Goal: Task Accomplishment & Management: Use online tool/utility

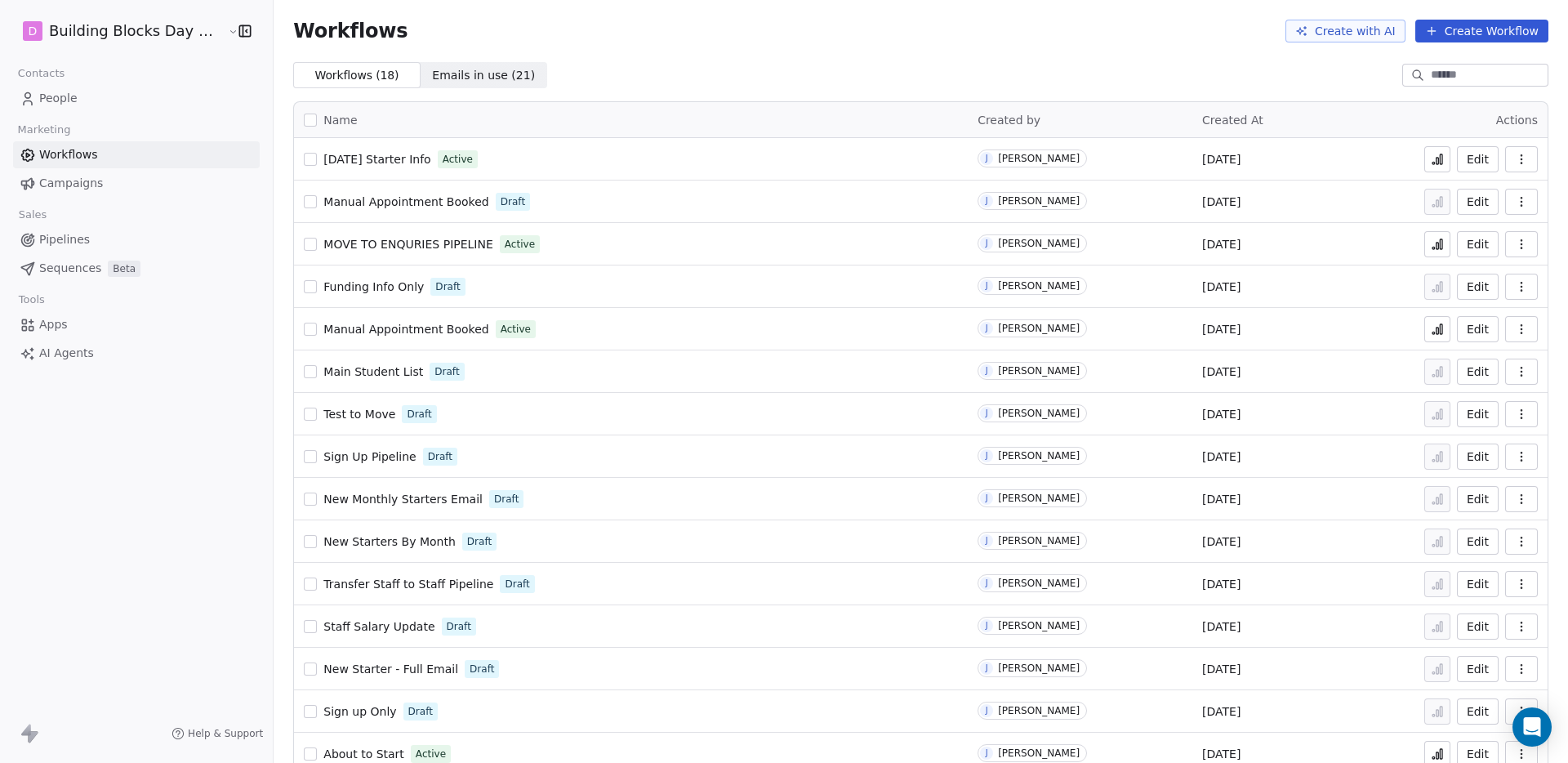
scroll to position [3, 0]
click at [118, 99] on link "People" at bounding box center [136, 98] width 246 height 27
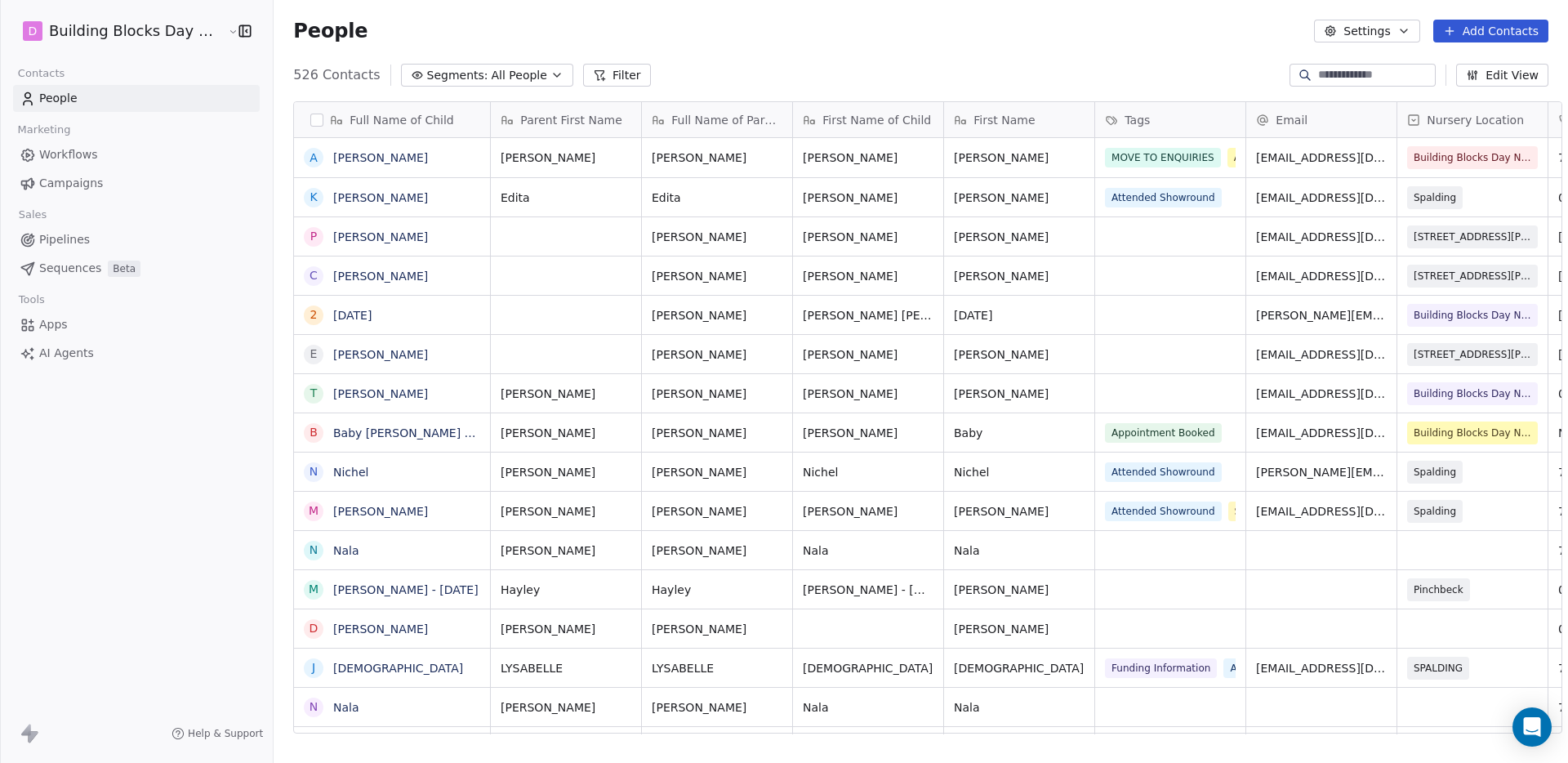
scroll to position [659, 1296]
click at [1391, 72] on input at bounding box center [1375, 74] width 114 height 16
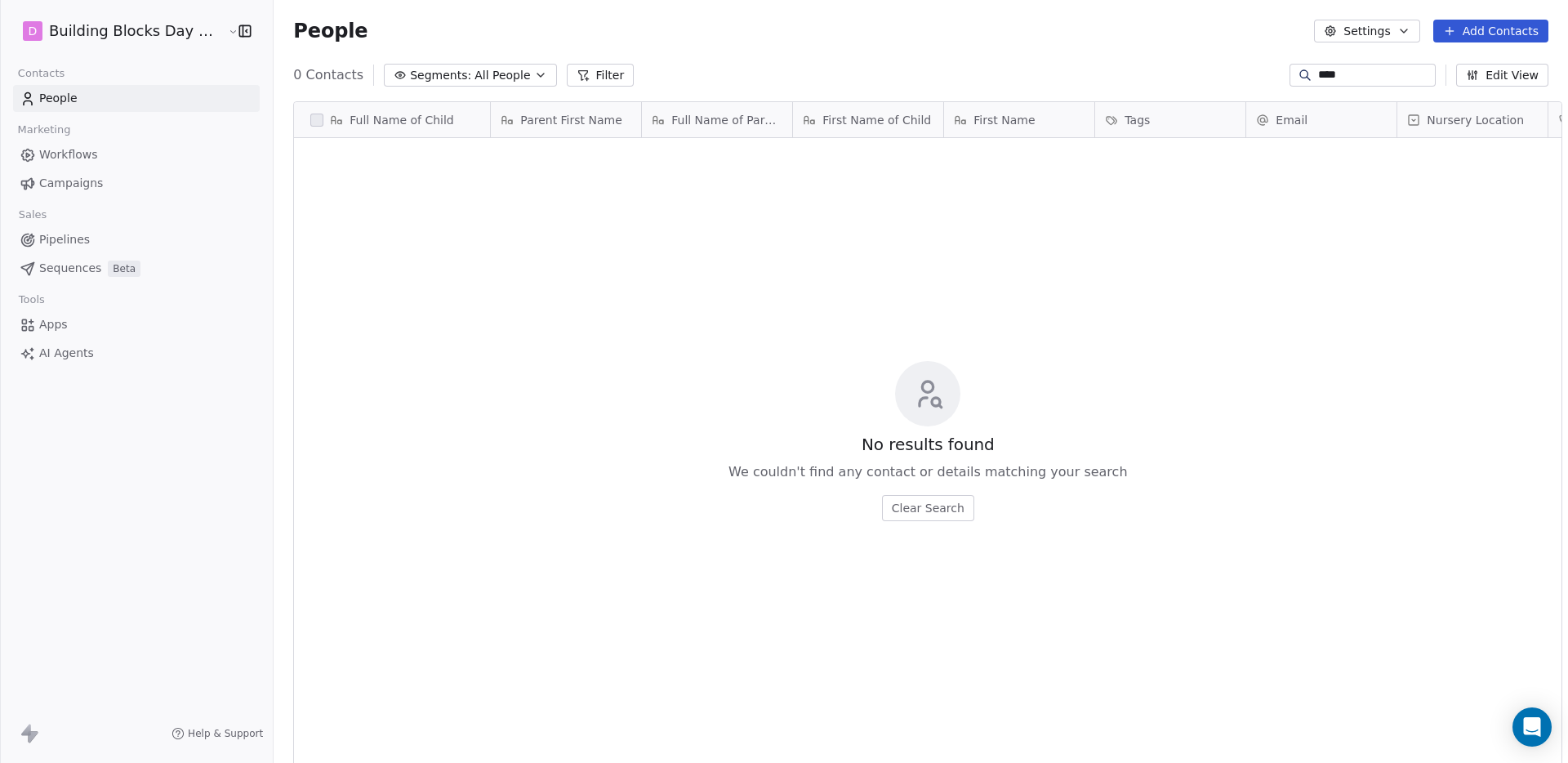
drag, startPoint x: 1374, startPoint y: 86, endPoint x: 1365, endPoint y: 77, distance: 12.7
click at [1347, 81] on div "****" at bounding box center [1362, 75] width 146 height 22
drag, startPoint x: 1325, startPoint y: 73, endPoint x: 1244, endPoint y: 70, distance: 81.1
click at [1244, 70] on div "0 Contacts Segments: All People Filter **** Edit View" at bounding box center [920, 75] width 1295 height 26
type input "*****"
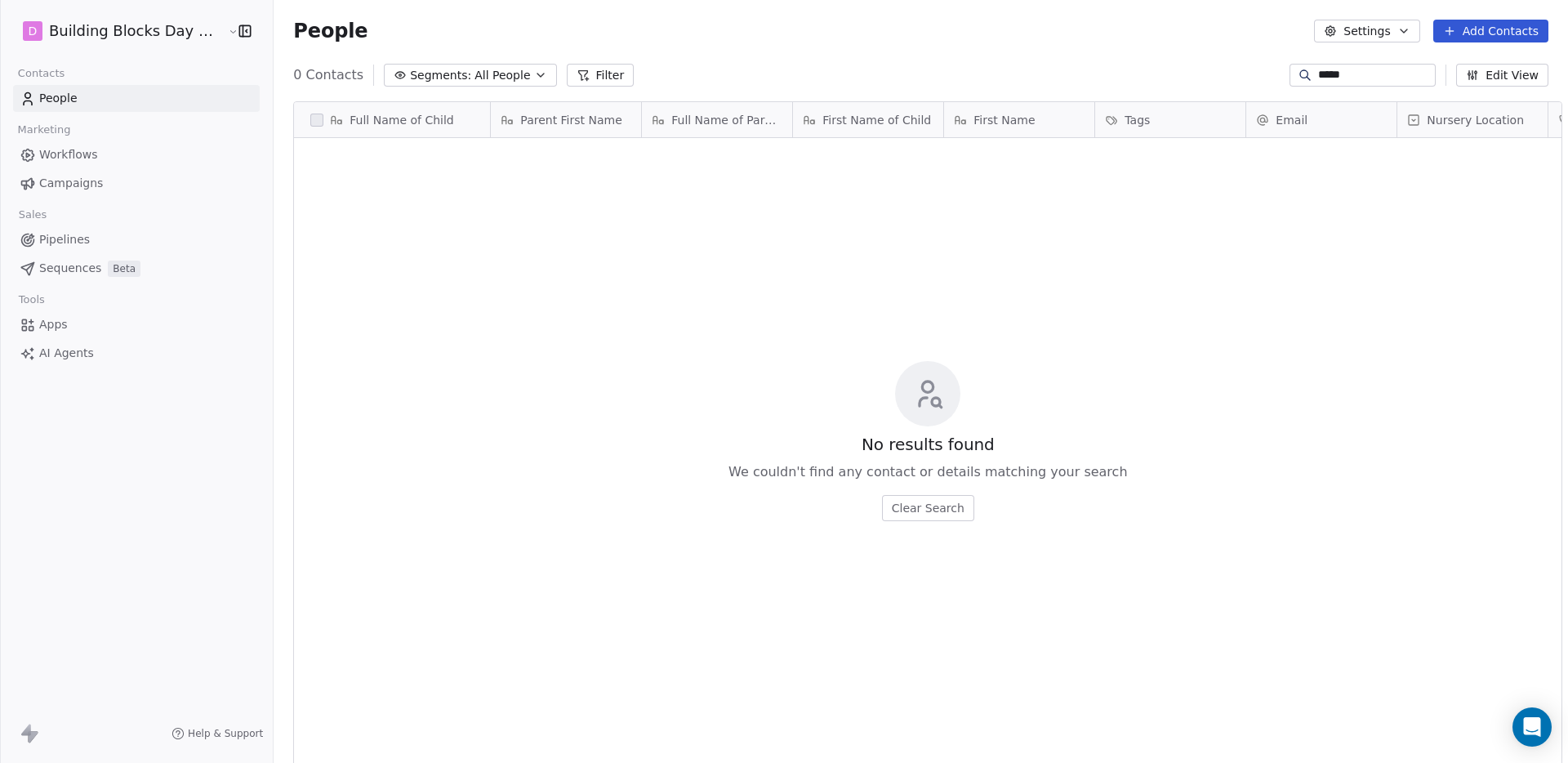
click at [93, 144] on link "Workflows" at bounding box center [136, 154] width 246 height 27
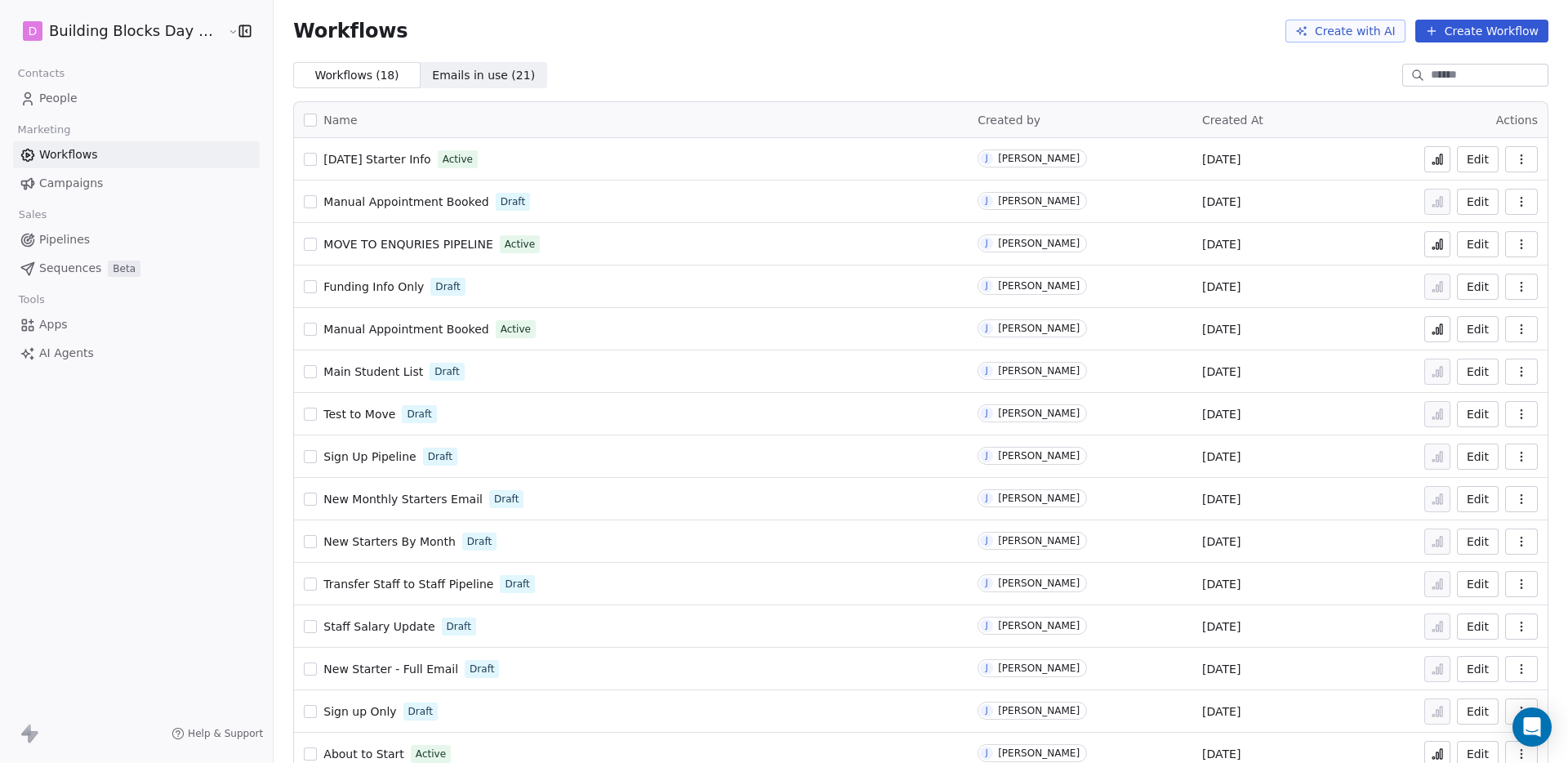
click at [372, 327] on span "Manual Appointment Booked" at bounding box center [406, 329] width 165 height 13
click at [1505, 330] on button "button" at bounding box center [1521, 329] width 33 height 26
click at [1462, 394] on span "Duplicate" at bounding box center [1468, 394] width 54 height 16
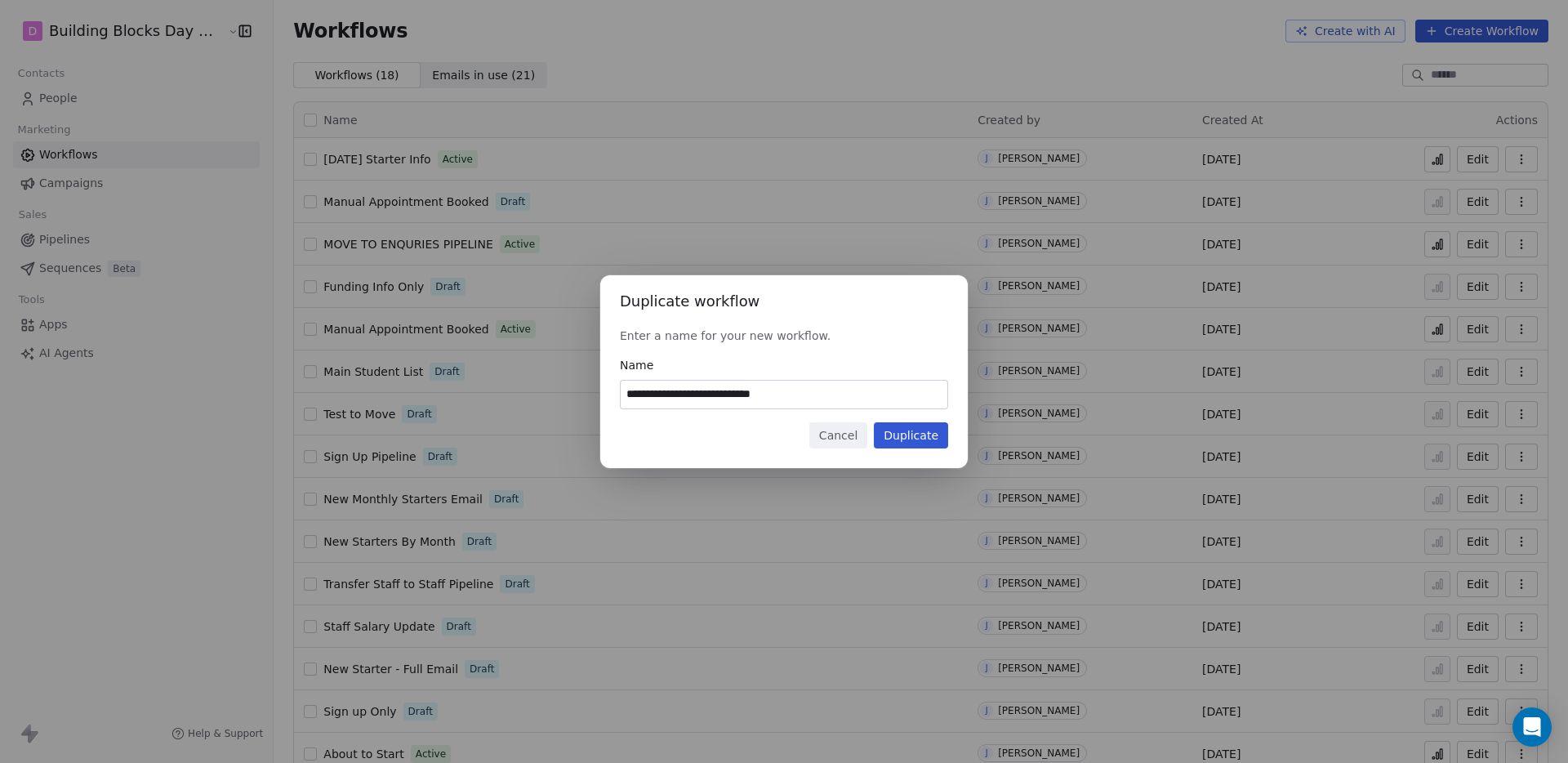
drag, startPoint x: 671, startPoint y: 396, endPoint x: 592, endPoint y: 387, distance: 79.5
click at [592, 387] on div "**********" at bounding box center [784, 382] width 1568 height 265
type input "**********"
click at [907, 418] on div "**********" at bounding box center [784, 371] width 368 height 193
click at [917, 435] on button "Duplicate" at bounding box center [911, 435] width 74 height 26
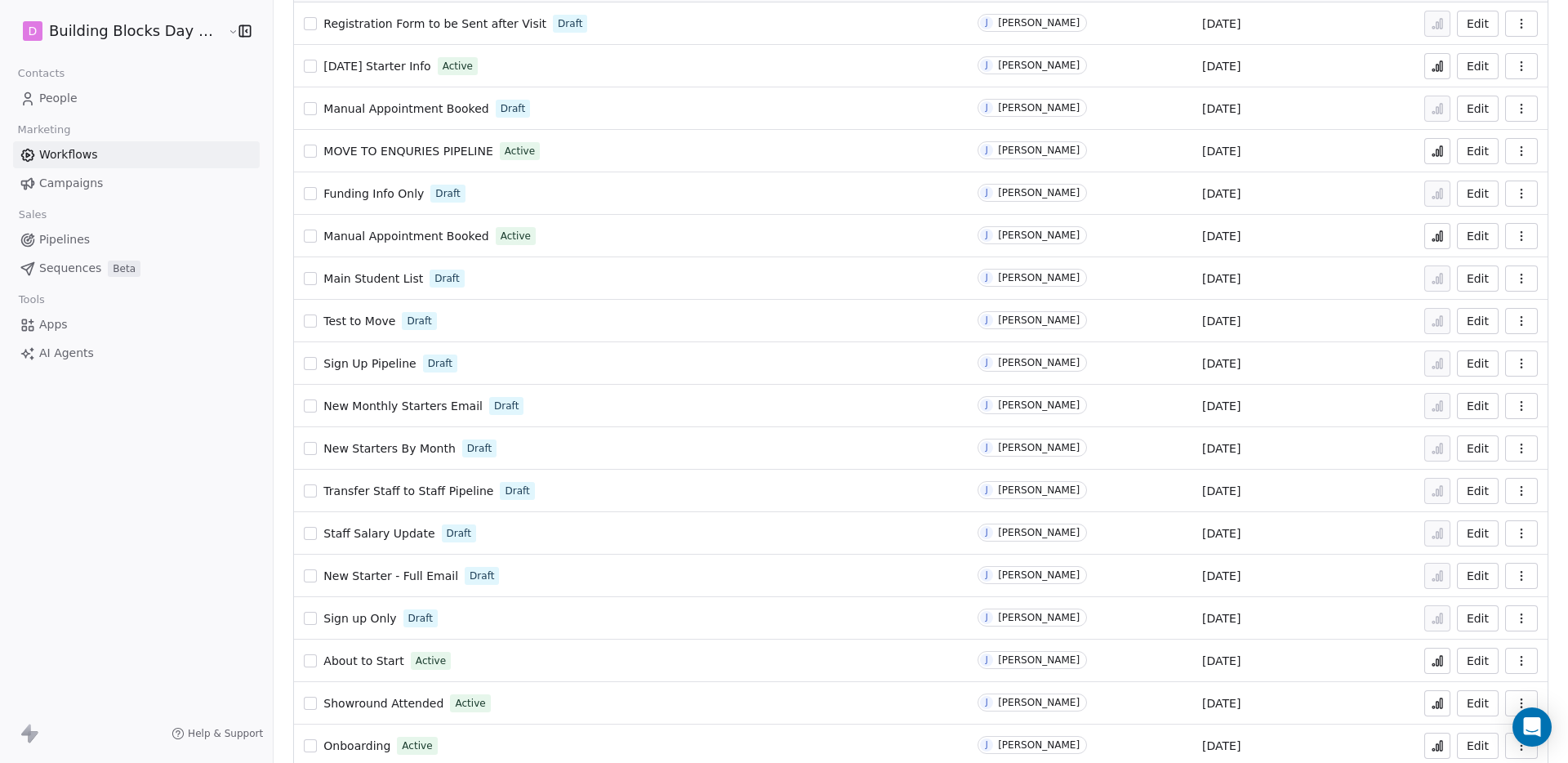
scroll to position [196, 0]
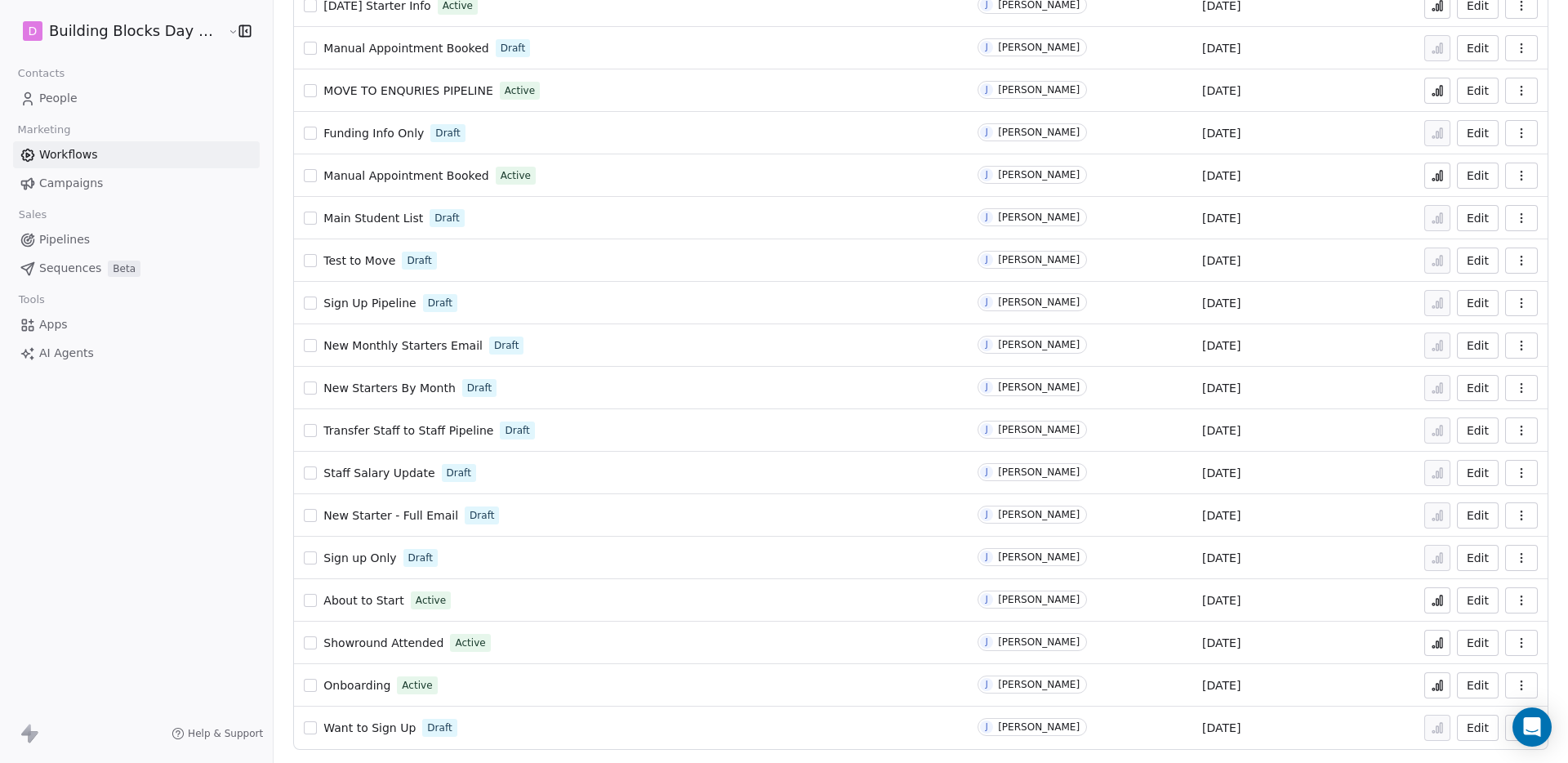
click at [388, 633] on div "Showround Attended Active" at bounding box center [630, 643] width 654 height 22
click at [388, 643] on span "Showround Attended" at bounding box center [383, 643] width 120 height 13
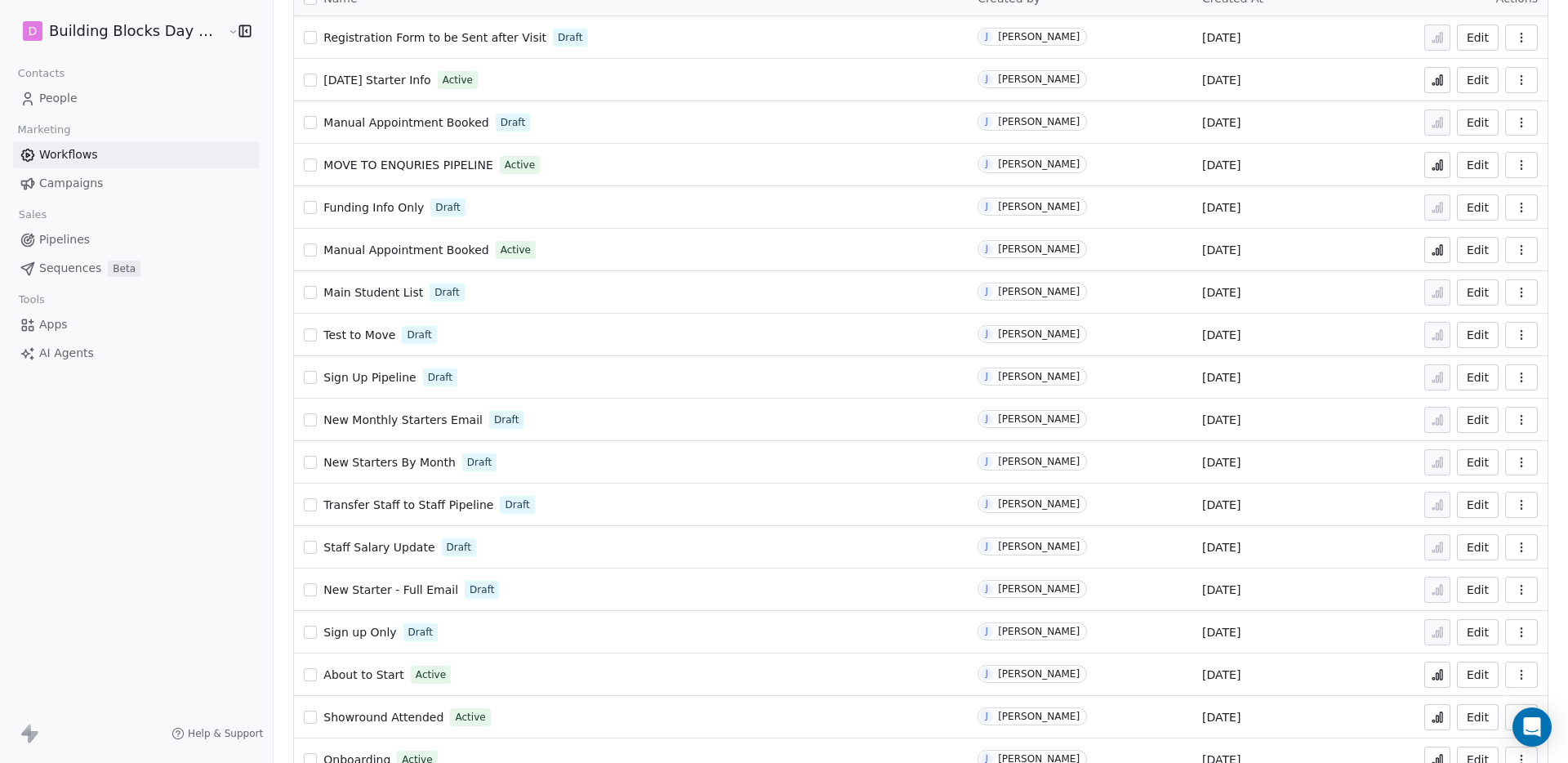
scroll to position [196, 0]
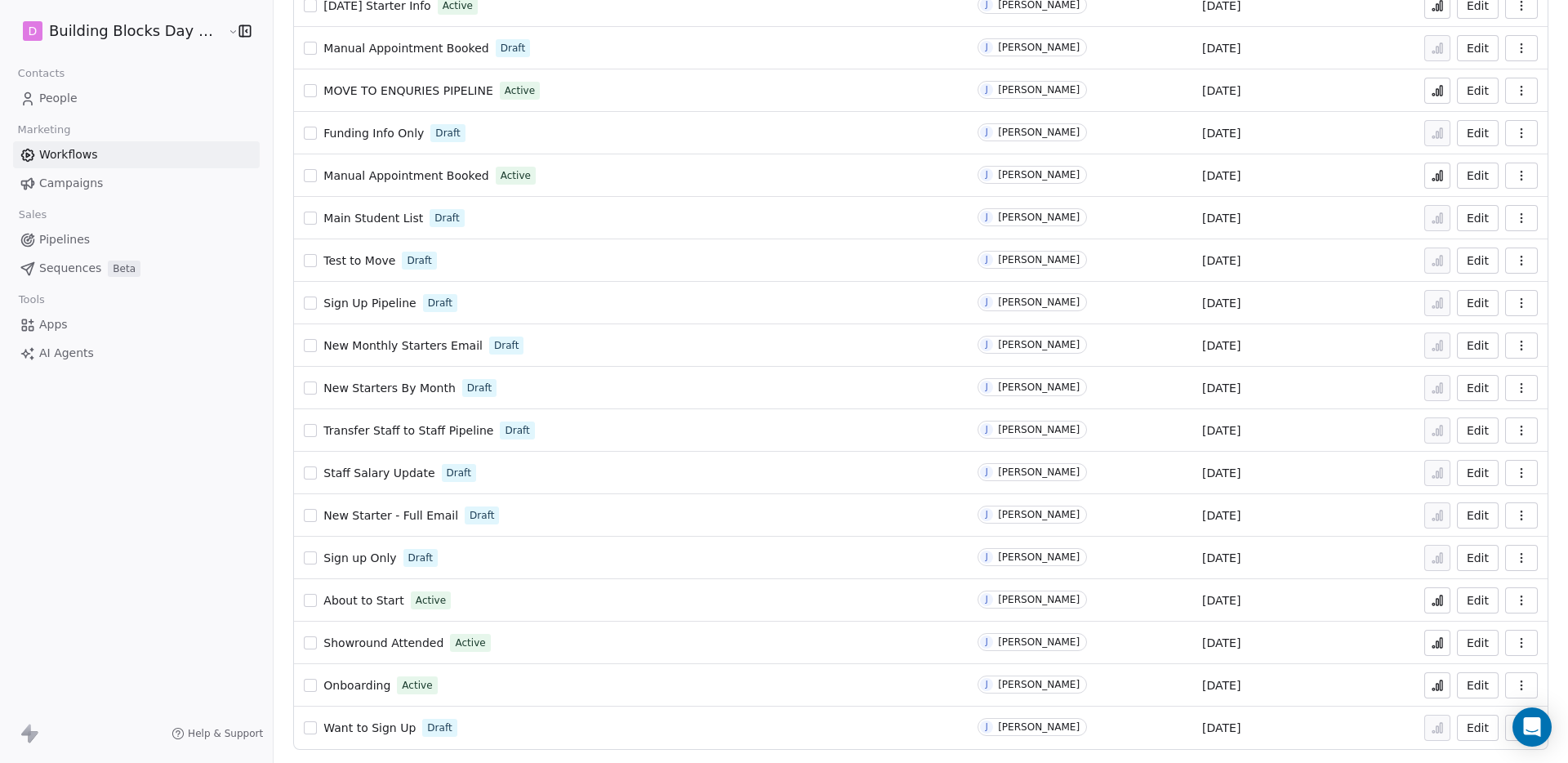
click at [350, 688] on span "Onboarding" at bounding box center [356, 685] width 67 height 13
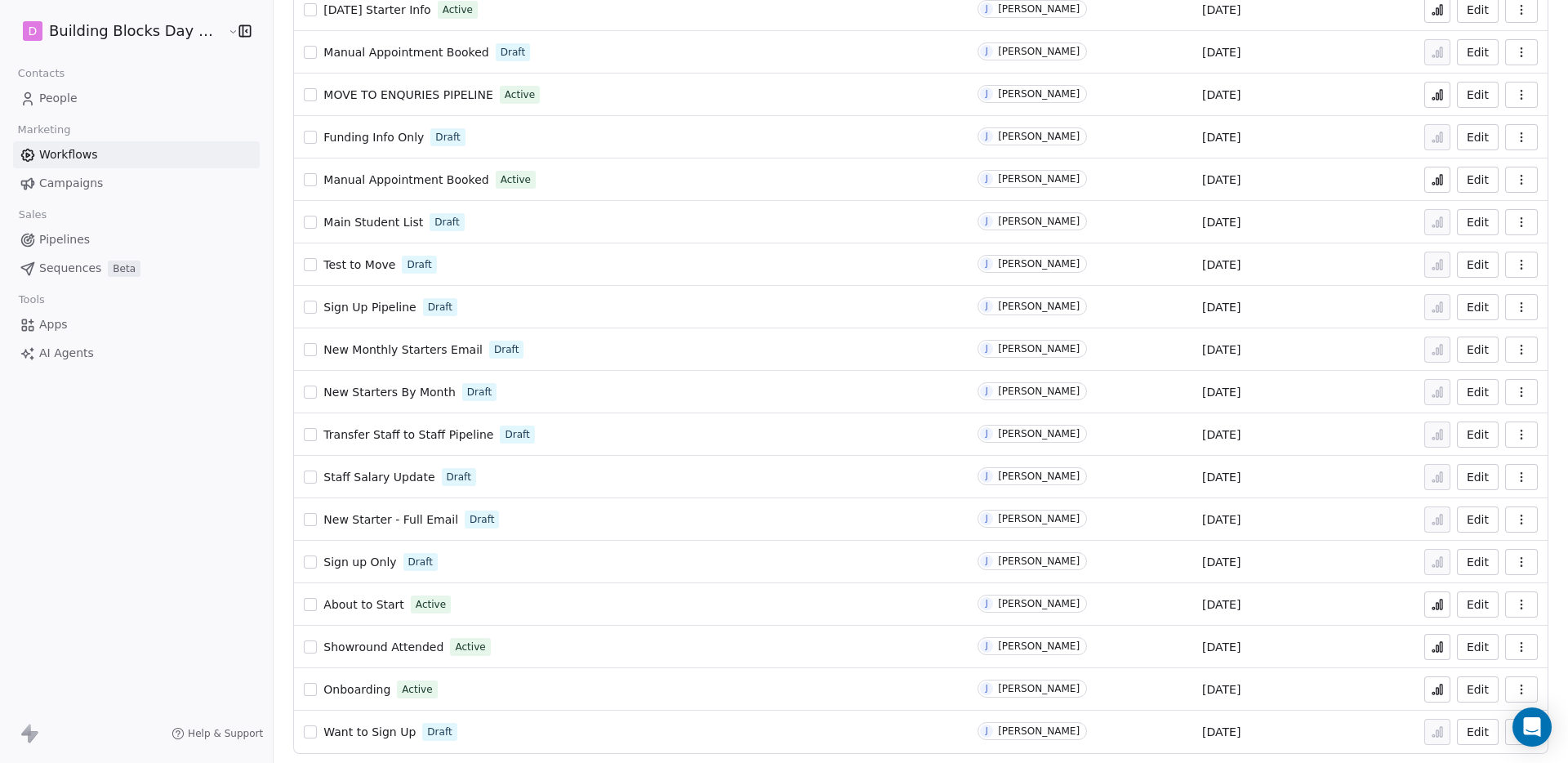
scroll to position [196, 0]
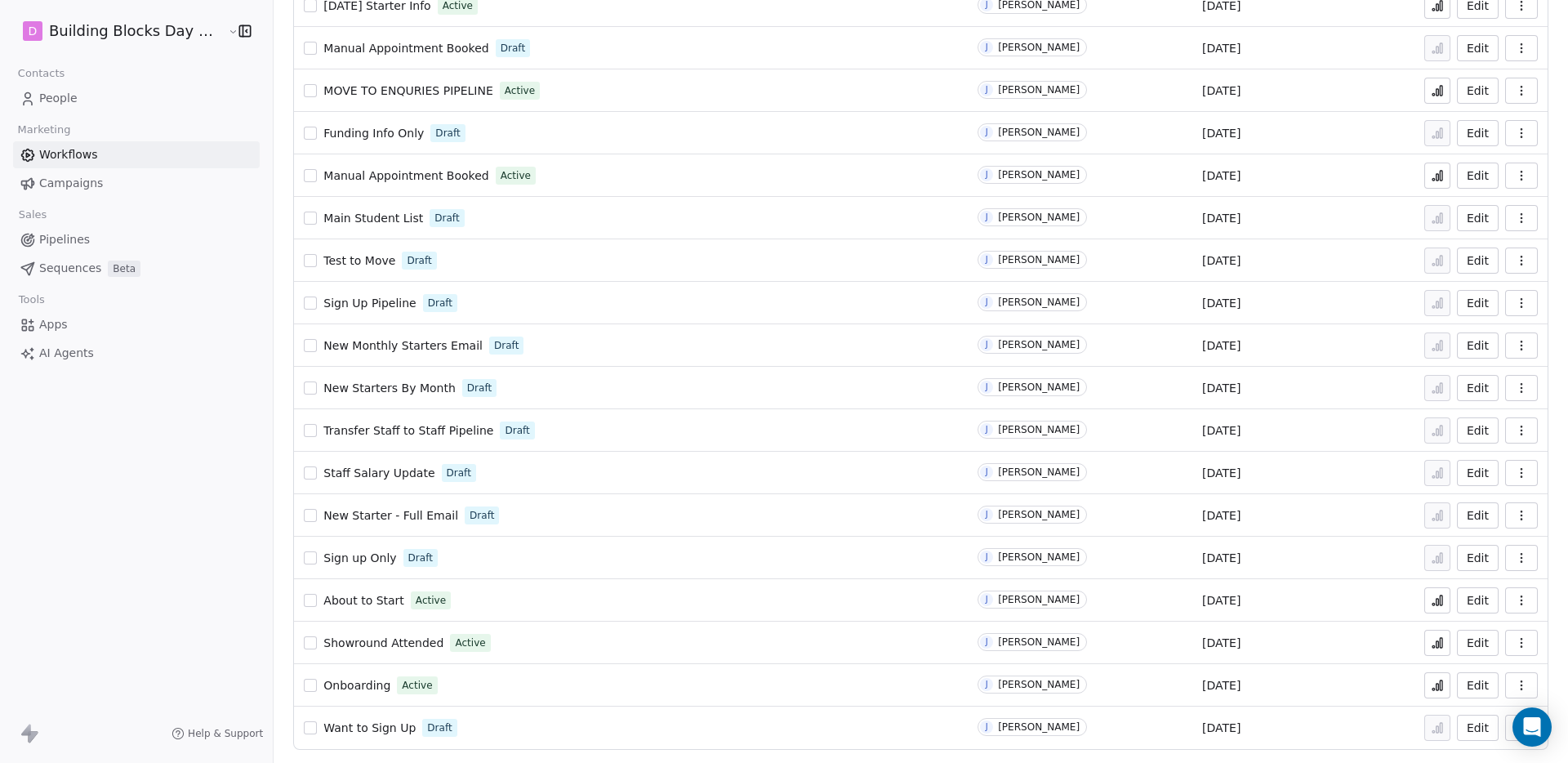
click at [376, 297] on span "Sign Up Pipeline" at bounding box center [369, 303] width 93 height 13
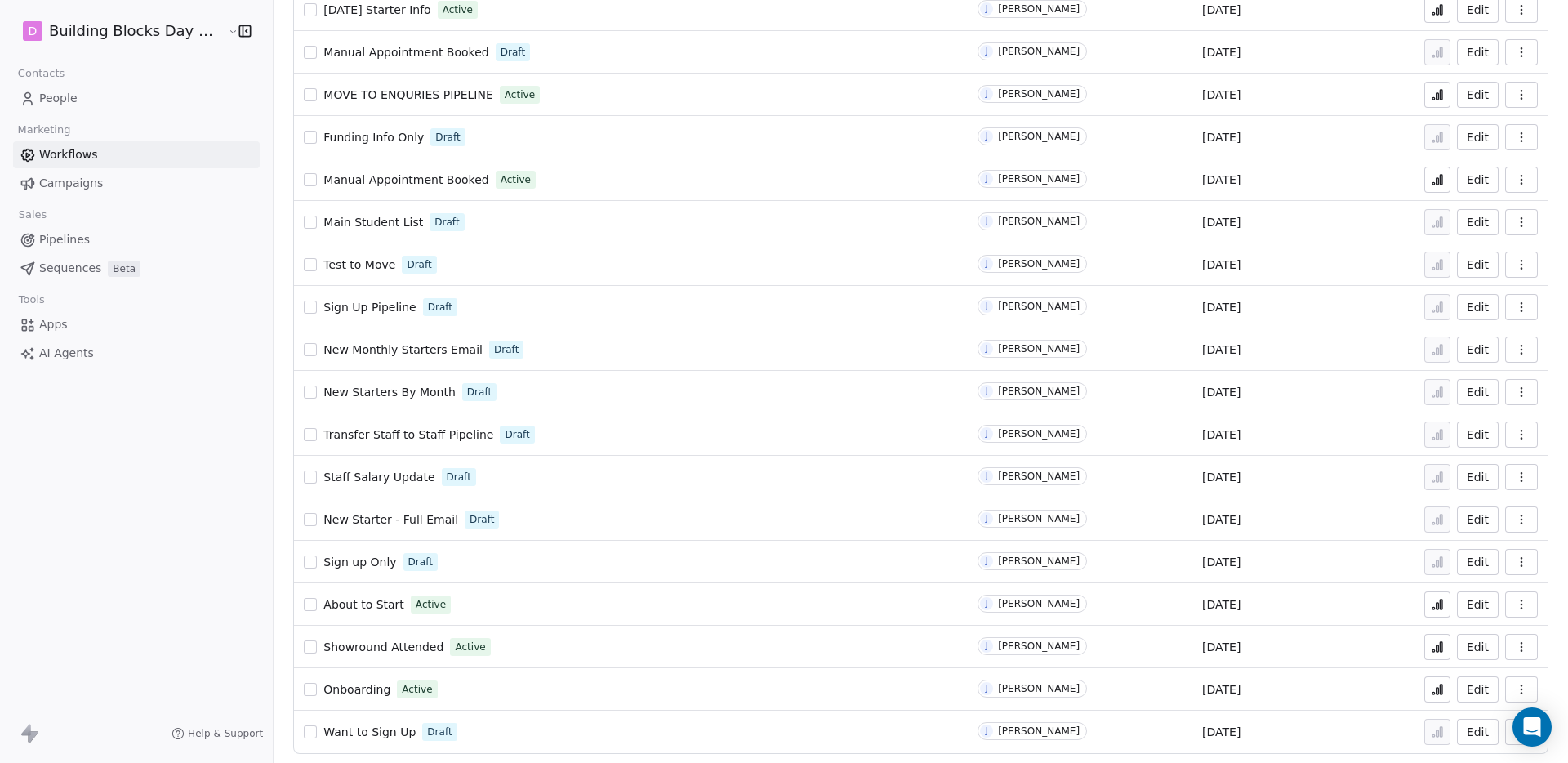
scroll to position [196, 0]
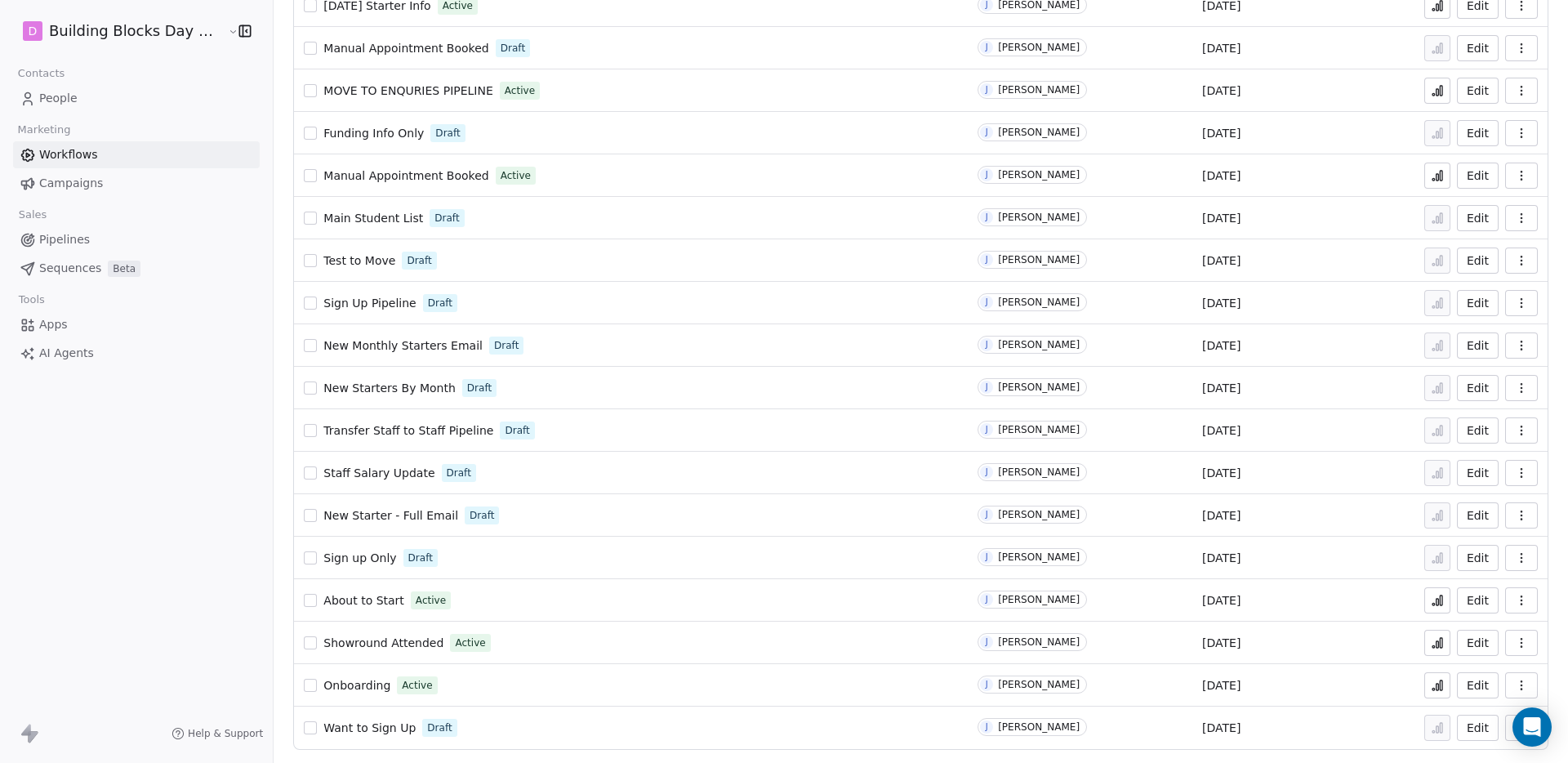
click at [369, 730] on span "Want to Sign Up" at bounding box center [369, 728] width 93 height 13
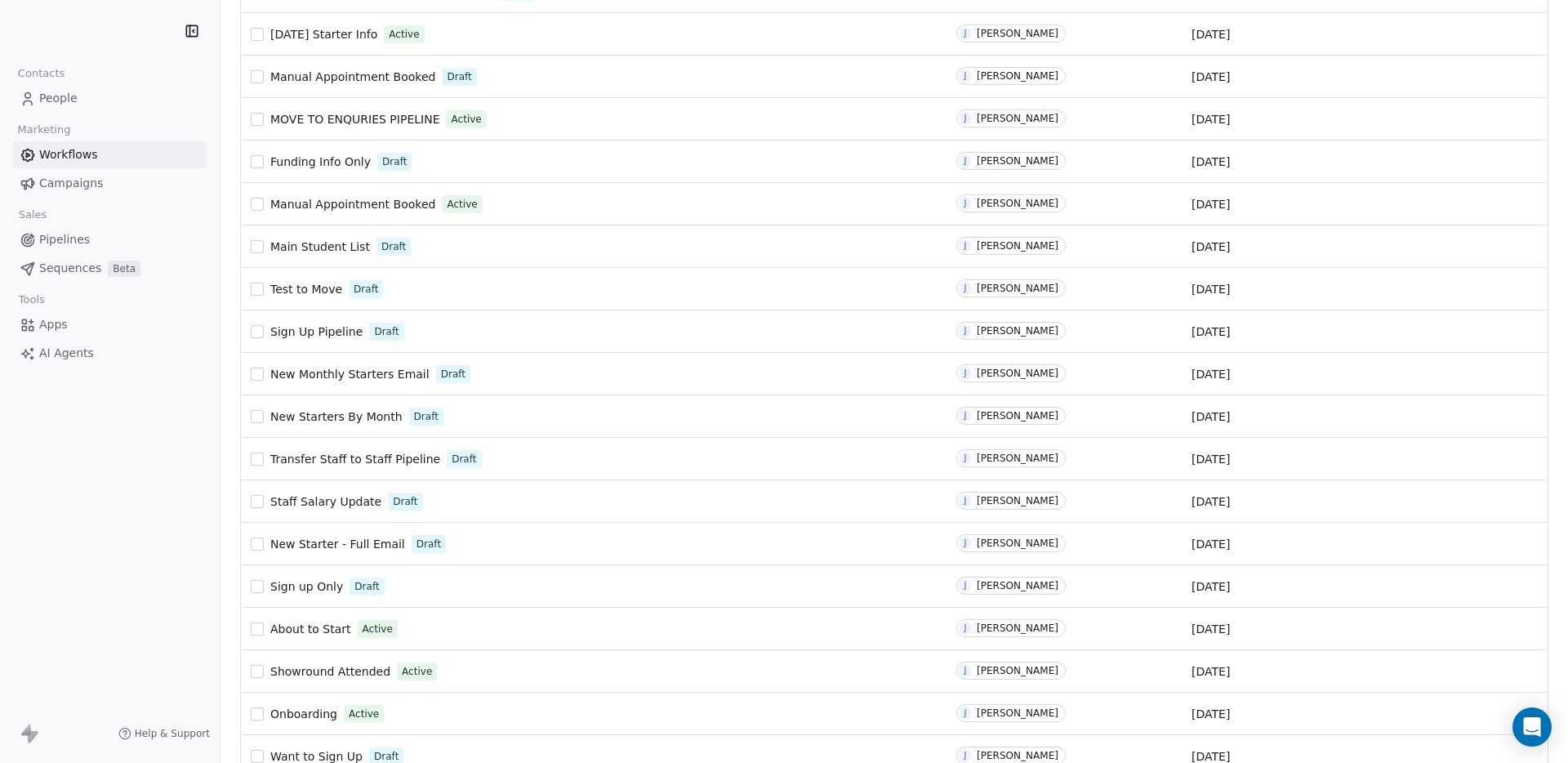
scroll to position [196, 0]
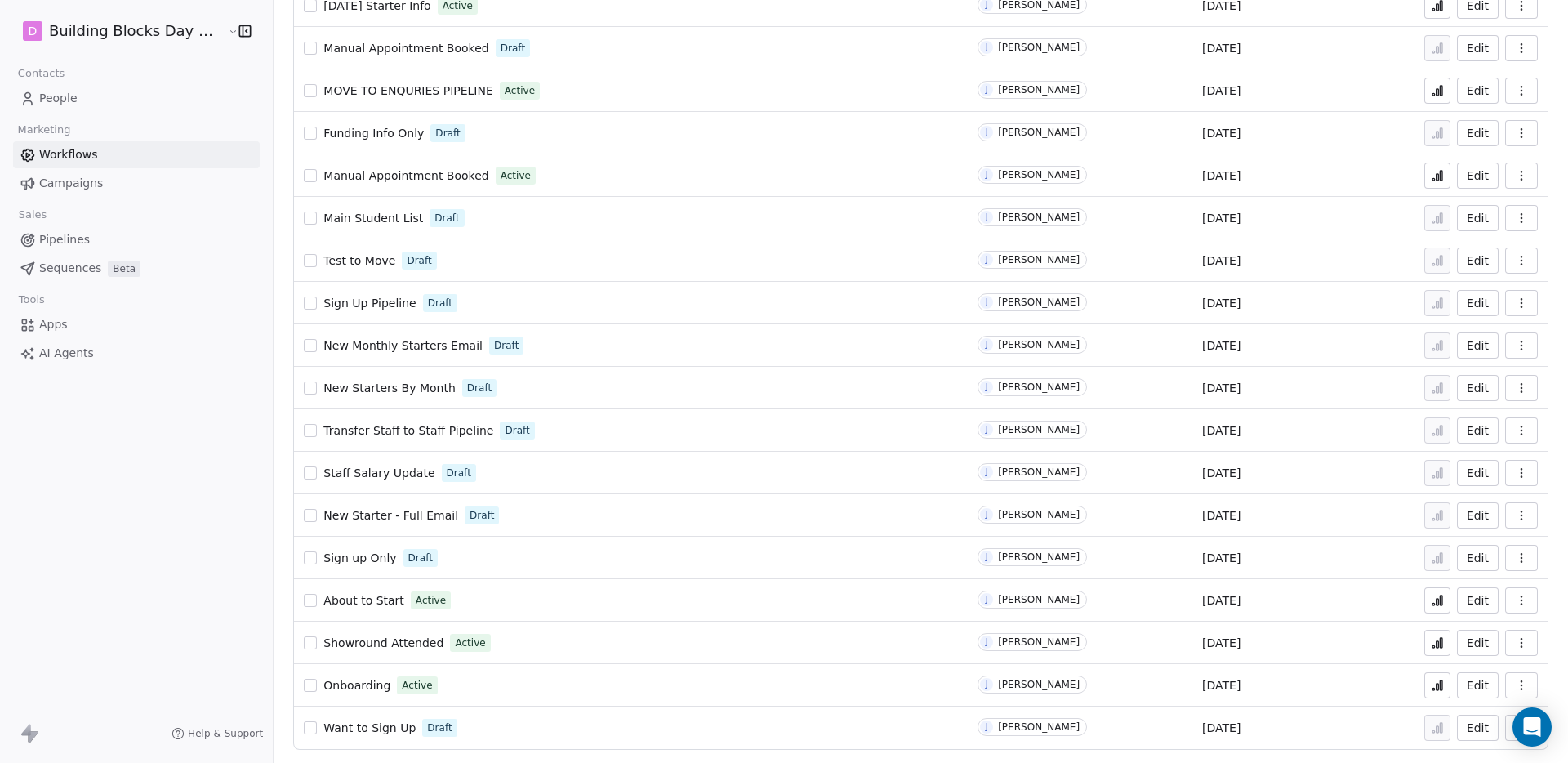
click at [355, 560] on span "Sign up Only" at bounding box center [360, 557] width 73 height 13
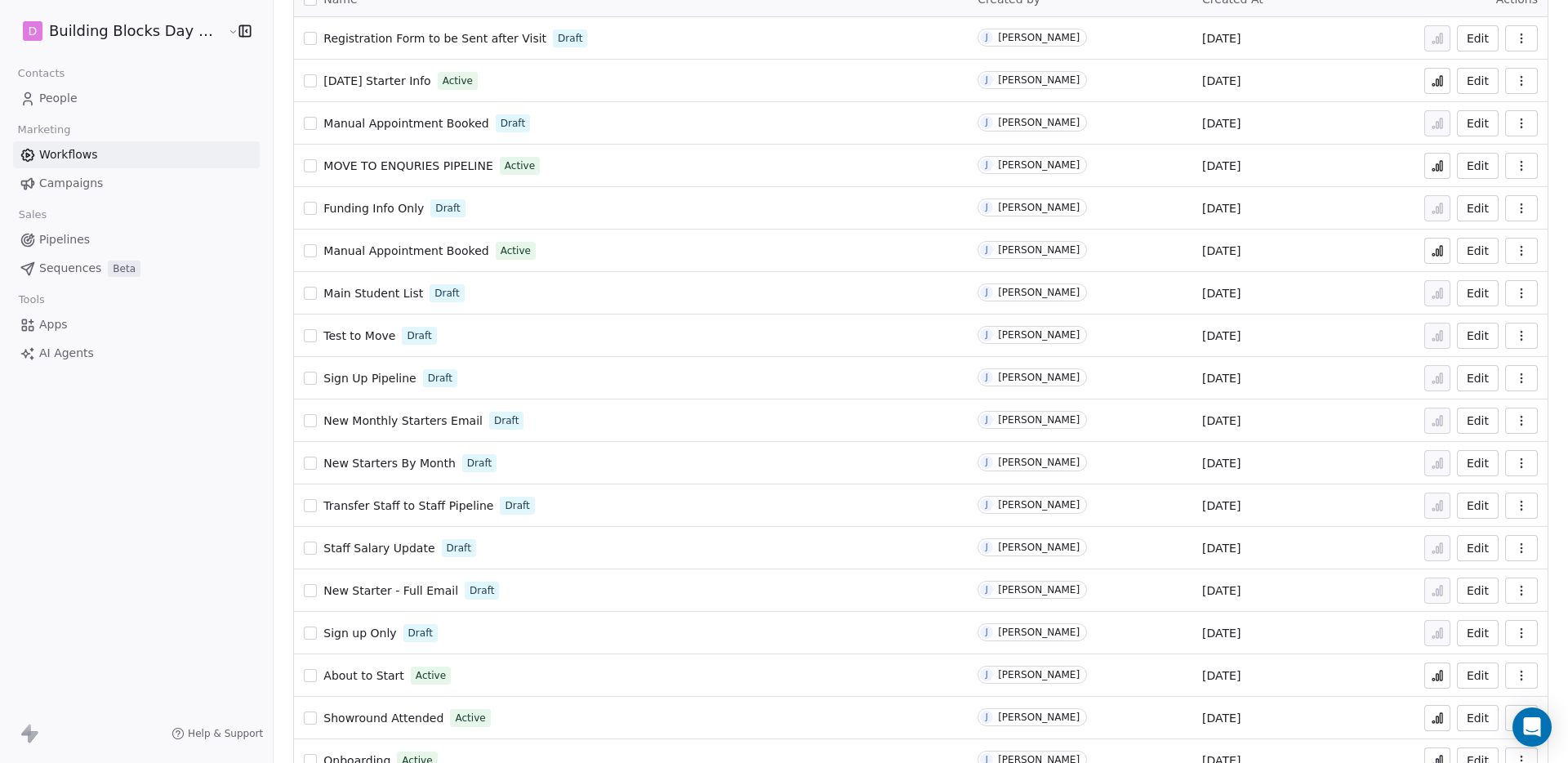
scroll to position [196, 0]
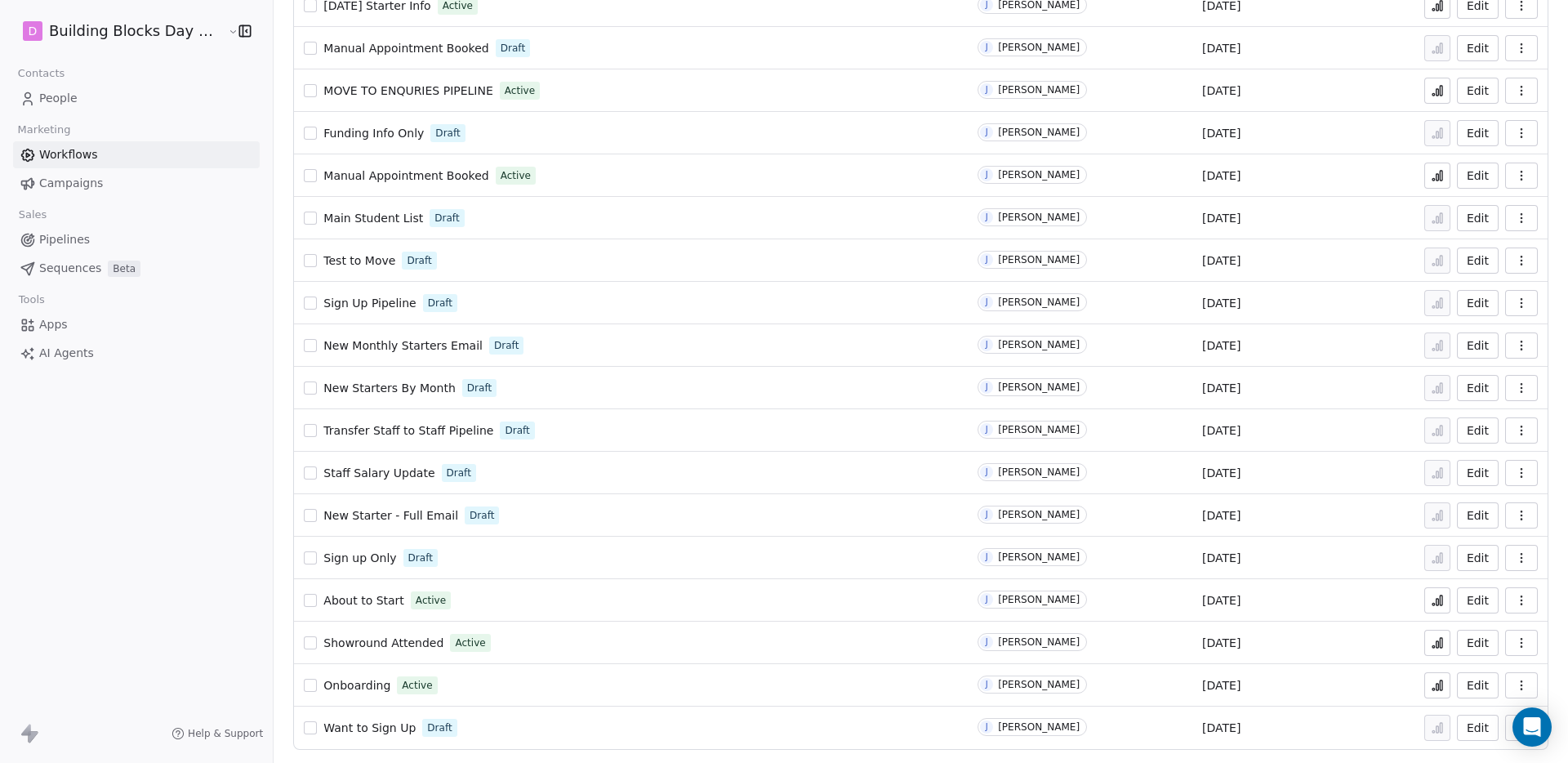
click at [374, 644] on span "Showround Attended" at bounding box center [383, 643] width 120 height 13
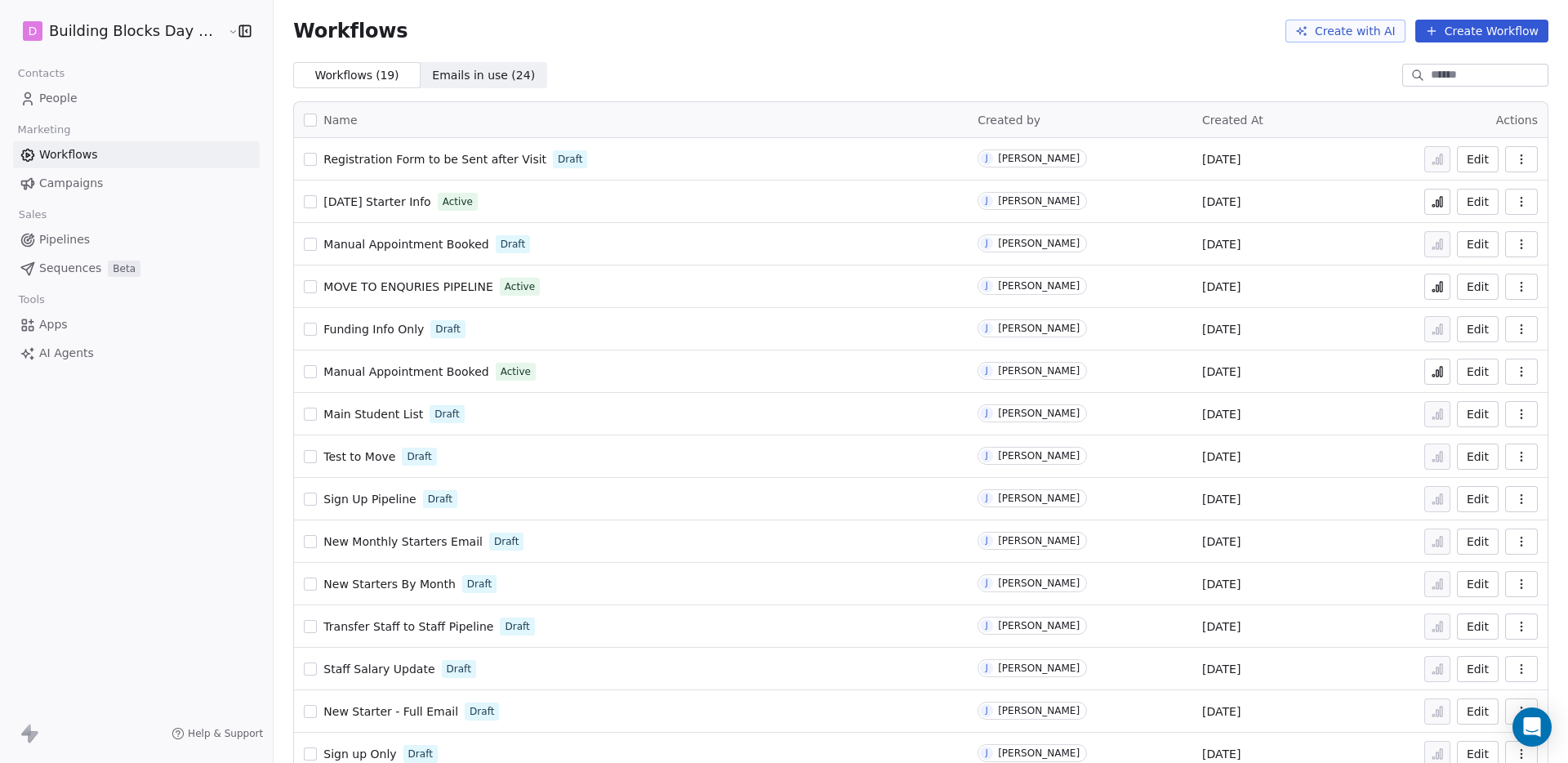
click at [422, 153] on span "Registration Form to be Sent after Visit" at bounding box center [435, 159] width 223 height 13
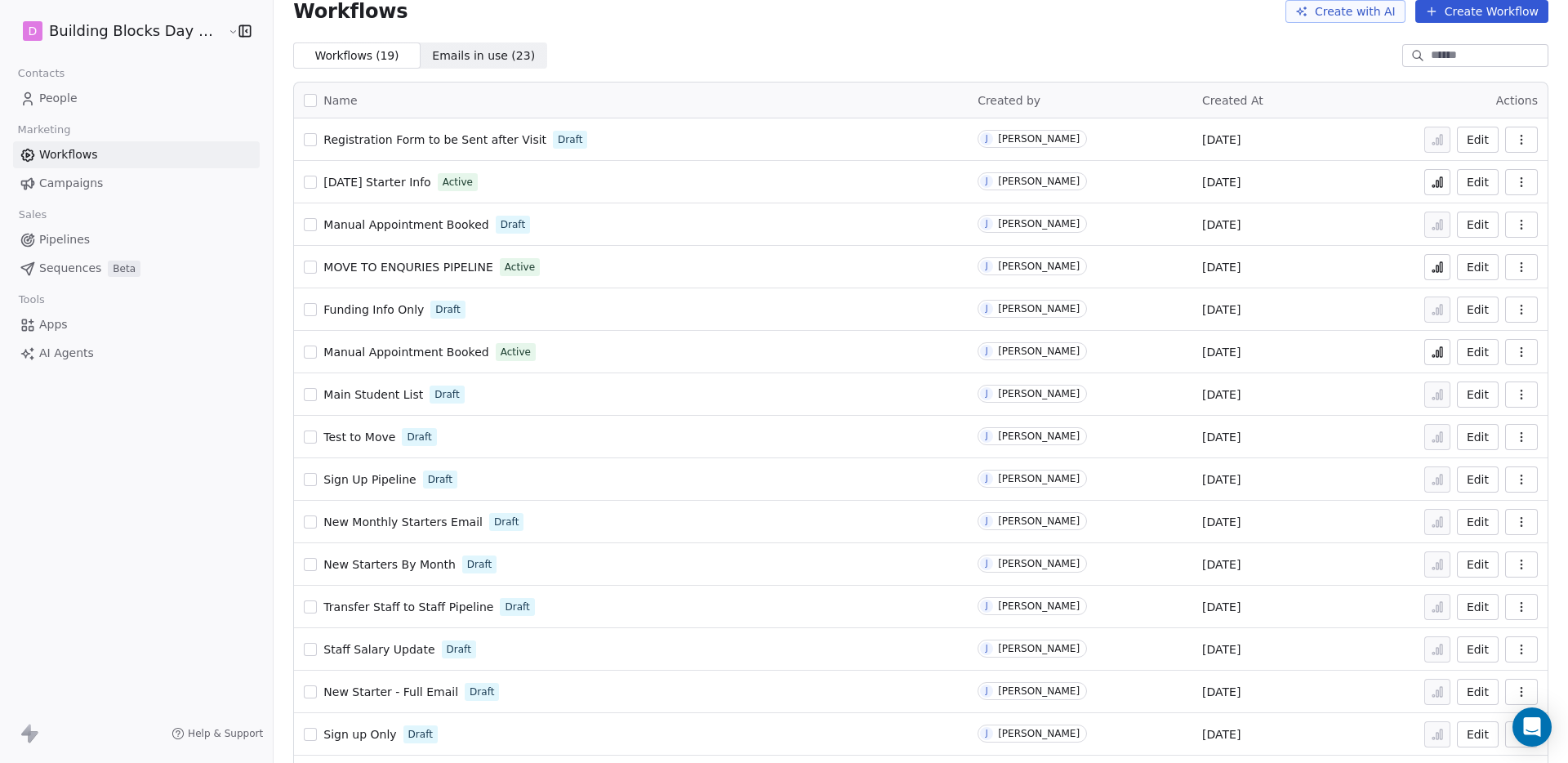
scroll to position [196, 0]
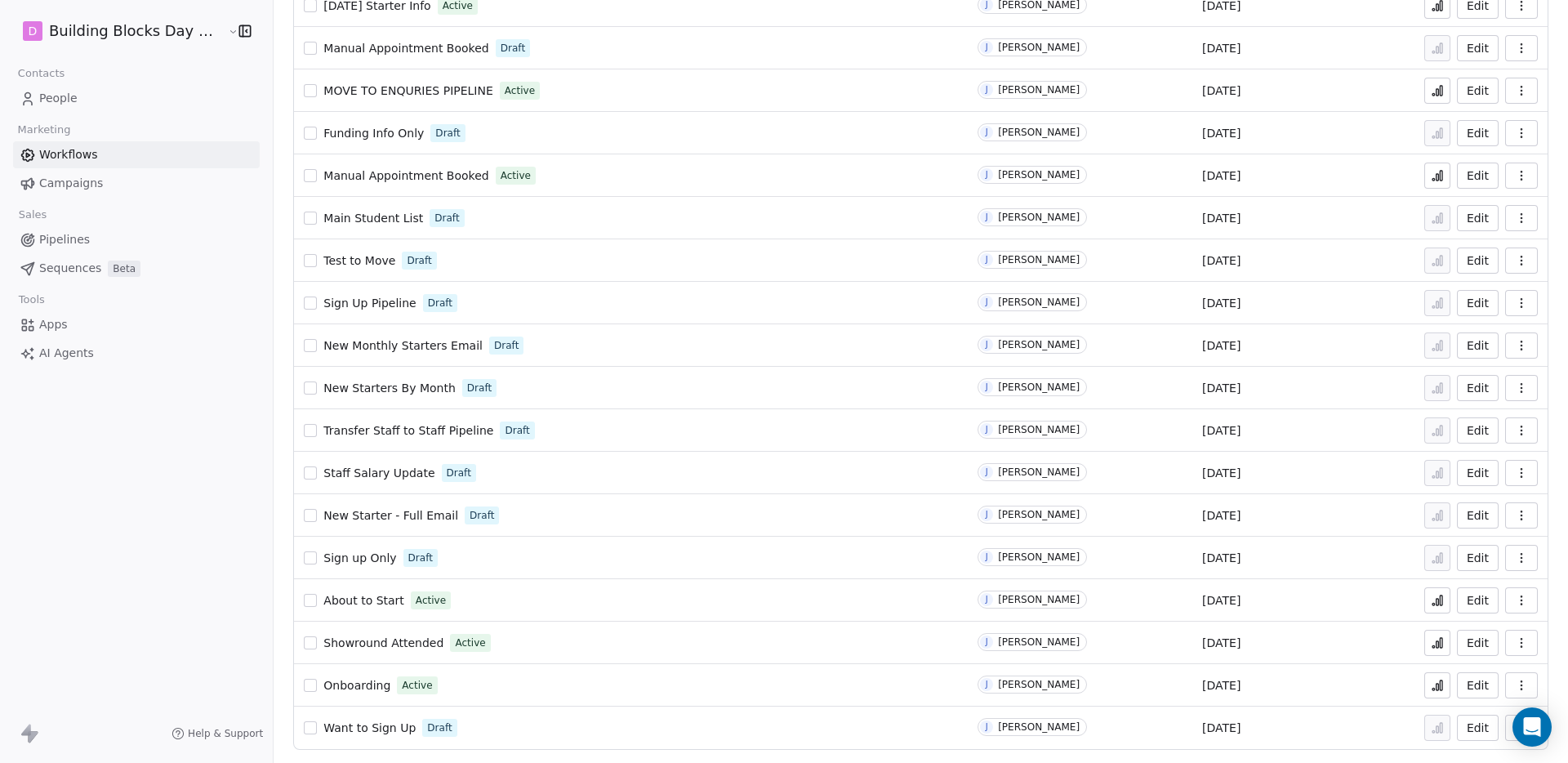
click at [381, 642] on span "Showround Attended" at bounding box center [383, 643] width 120 height 13
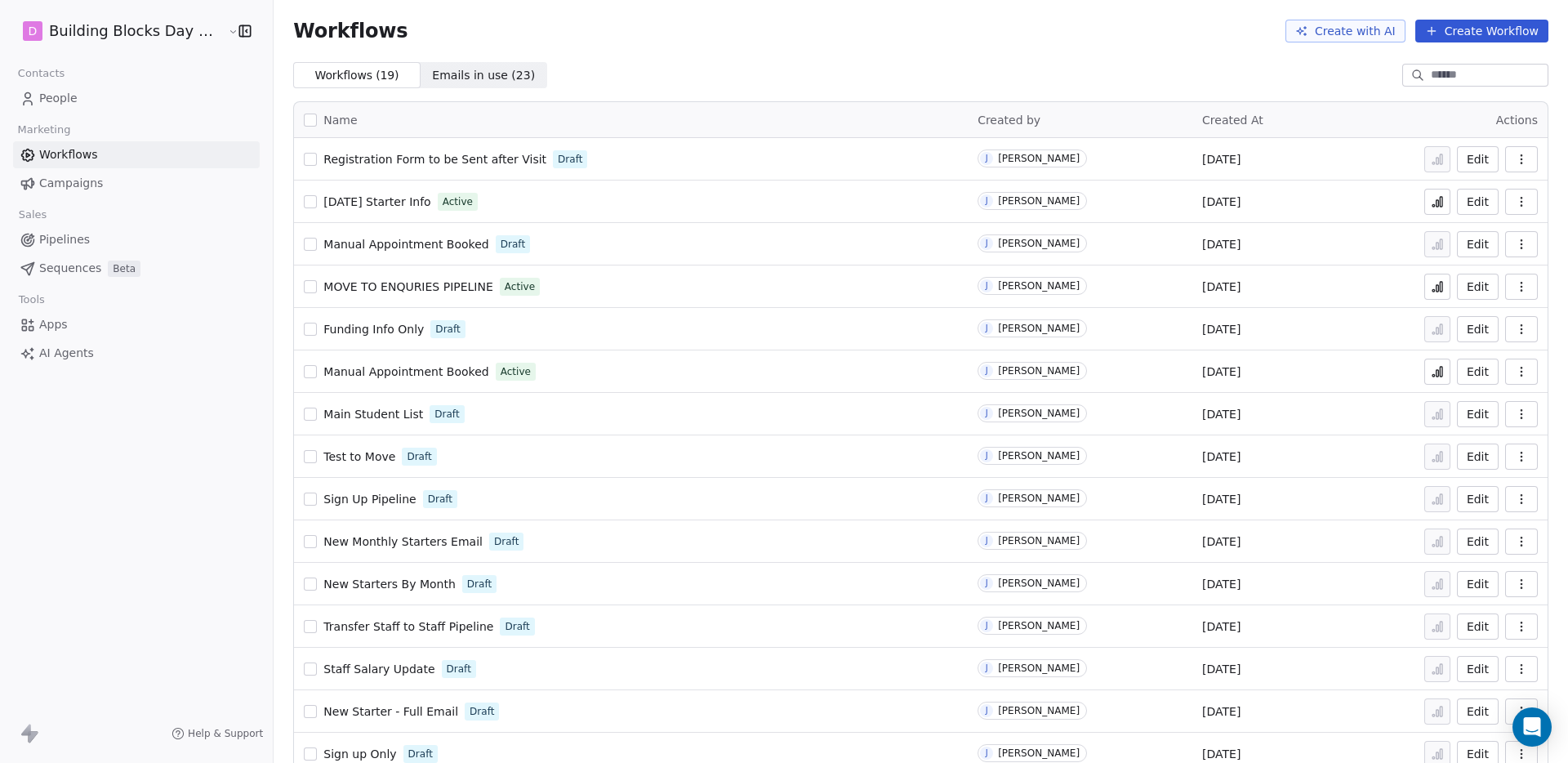
click at [421, 154] on span "Registration Form to be Sent after Visit" at bounding box center [435, 159] width 223 height 13
click at [172, 95] on link "People" at bounding box center [136, 98] width 246 height 27
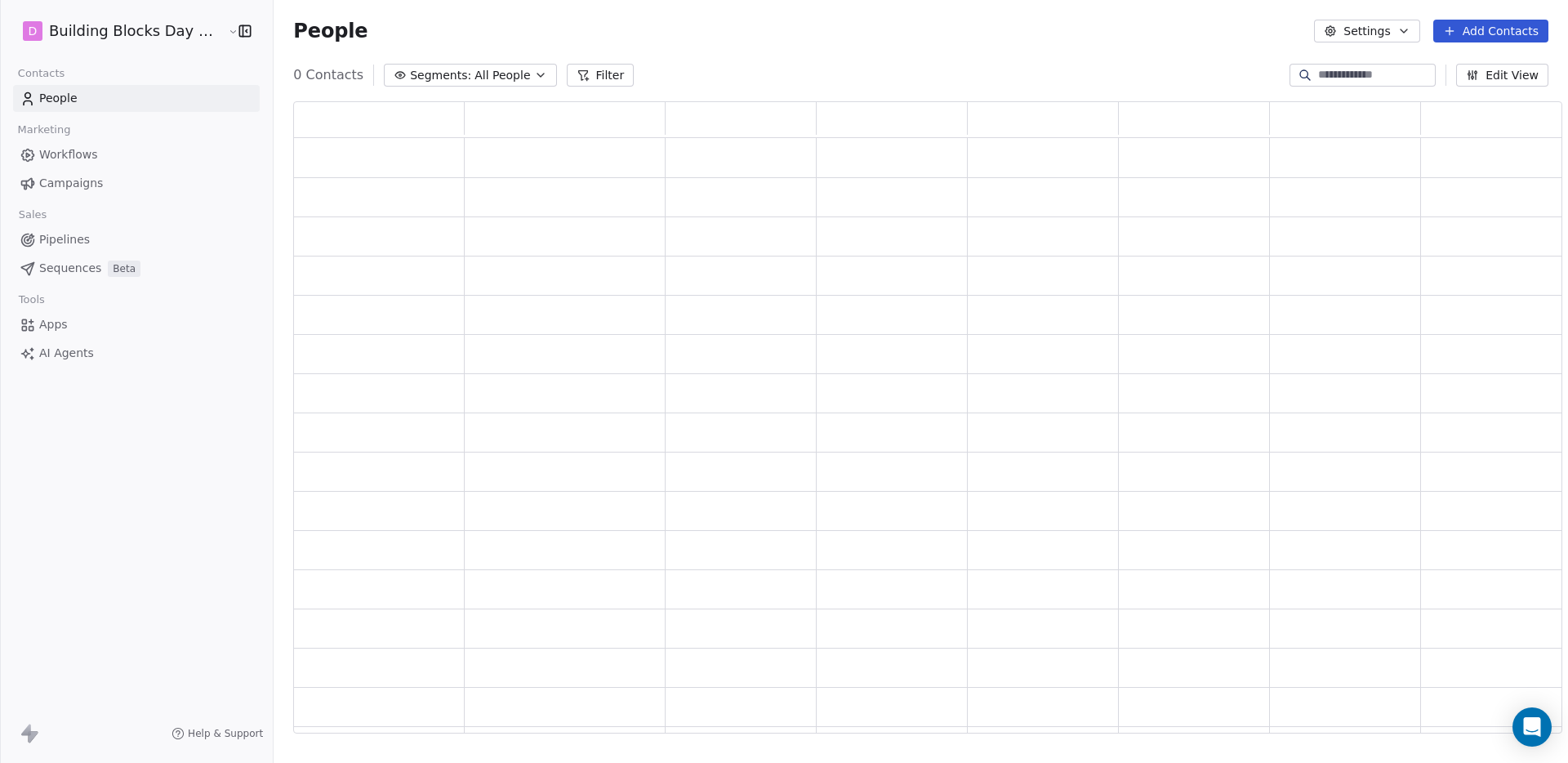
scroll to position [620, 1256]
click at [1341, 80] on input at bounding box center [1375, 74] width 114 height 16
type input "*****"
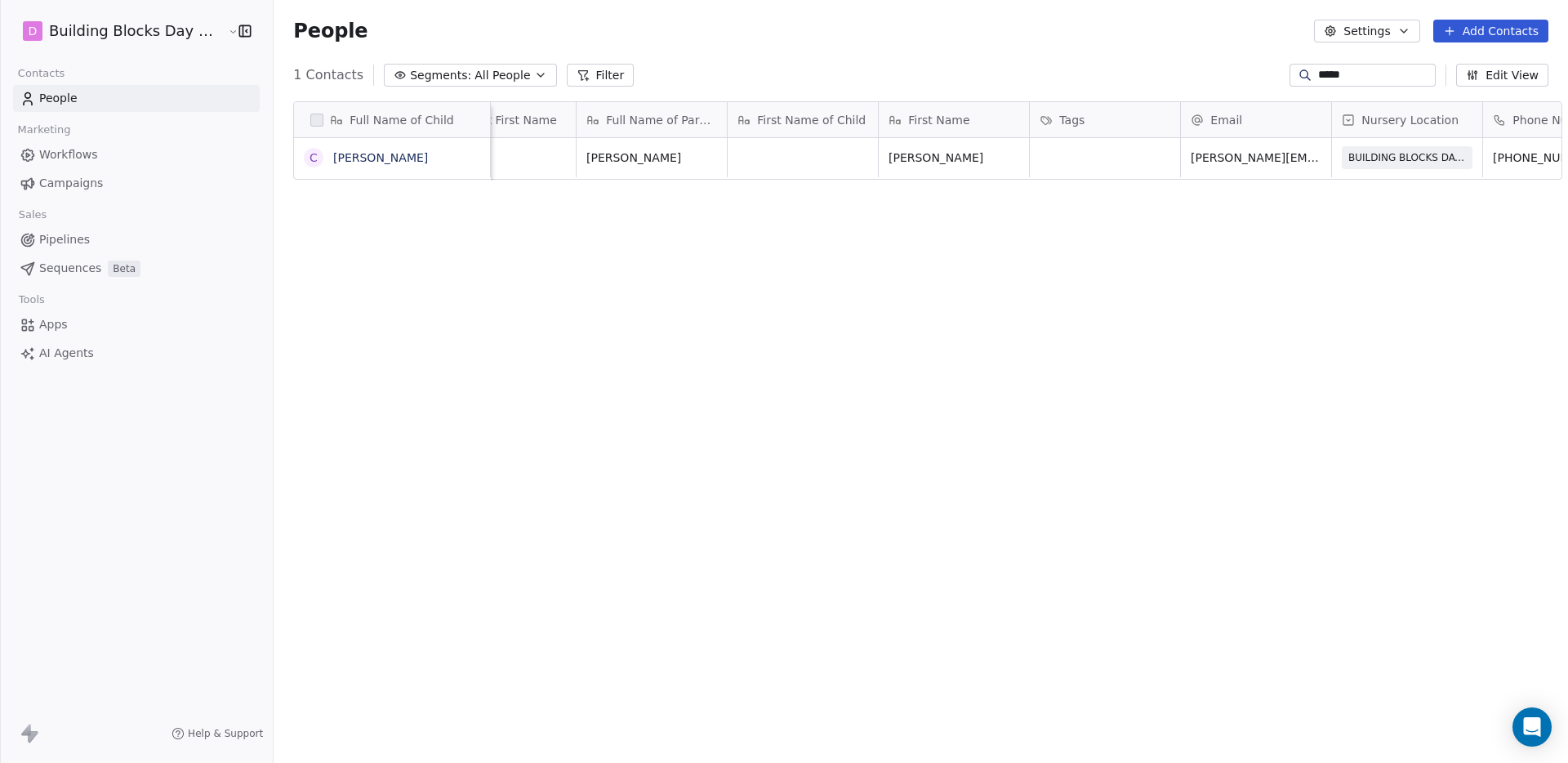
scroll to position [0, 0]
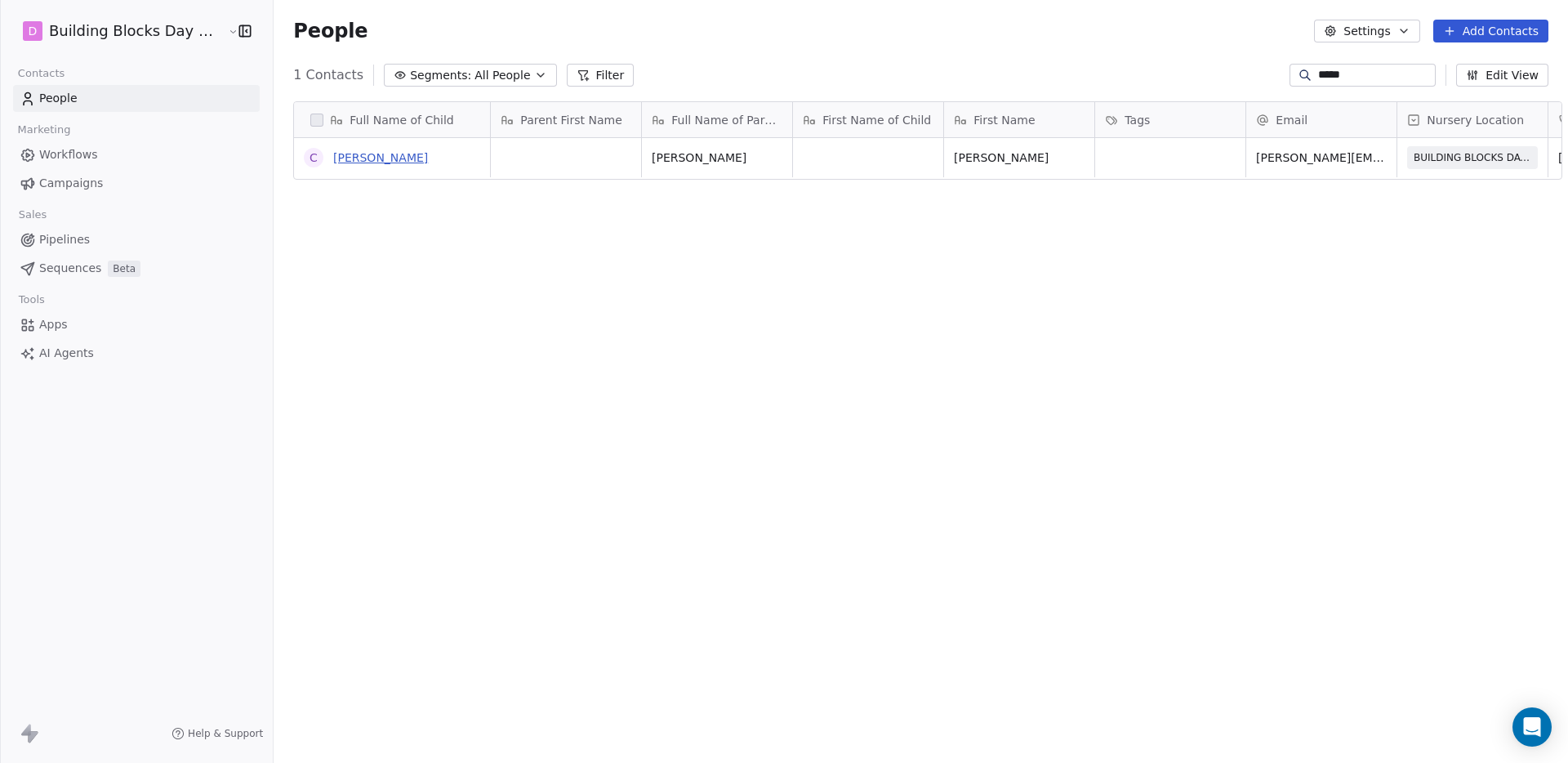
click at [354, 158] on link "Chris Lambe" at bounding box center [381, 157] width 95 height 13
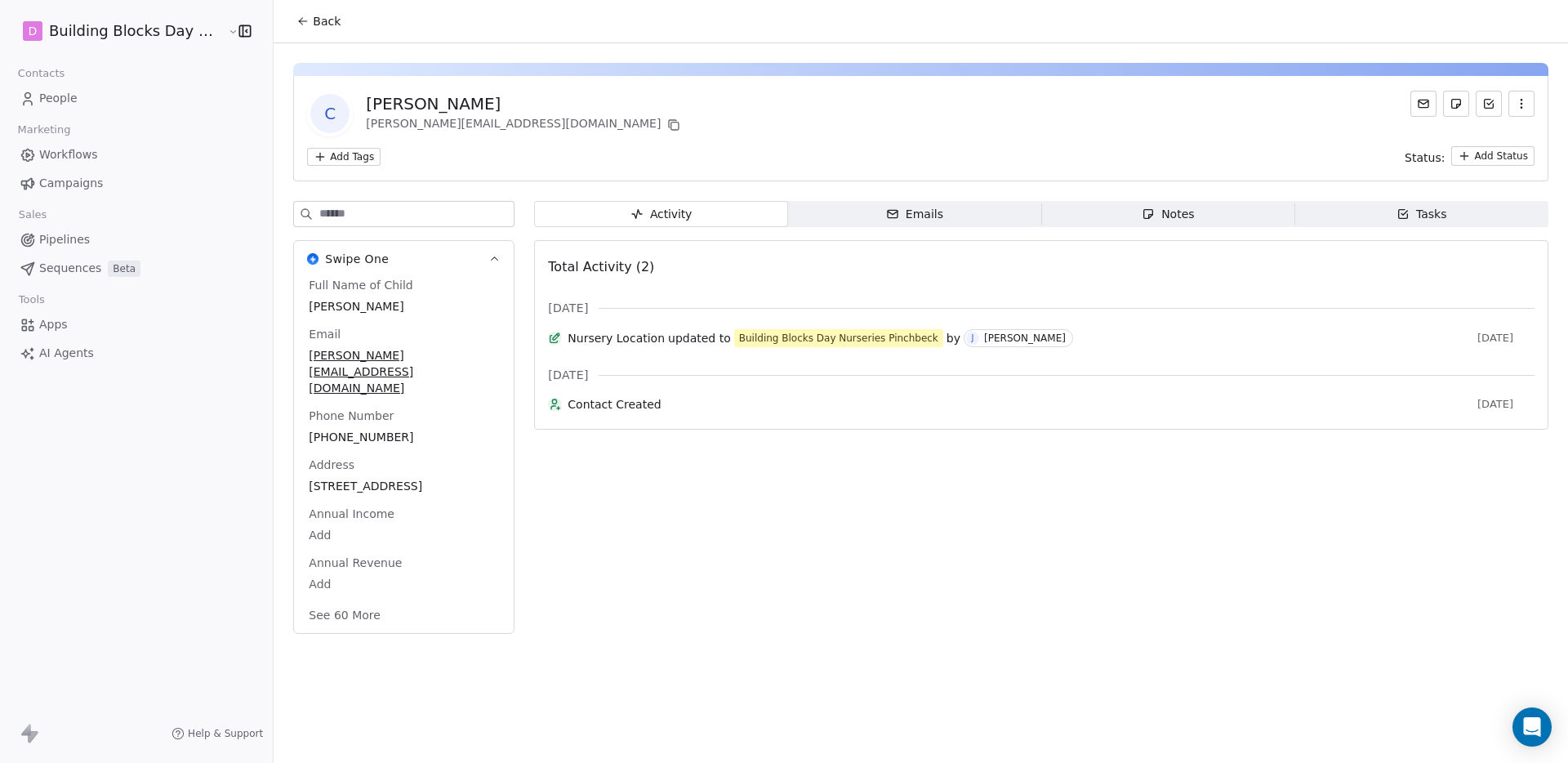
click at [73, 99] on span "People" at bounding box center [58, 99] width 38 height 17
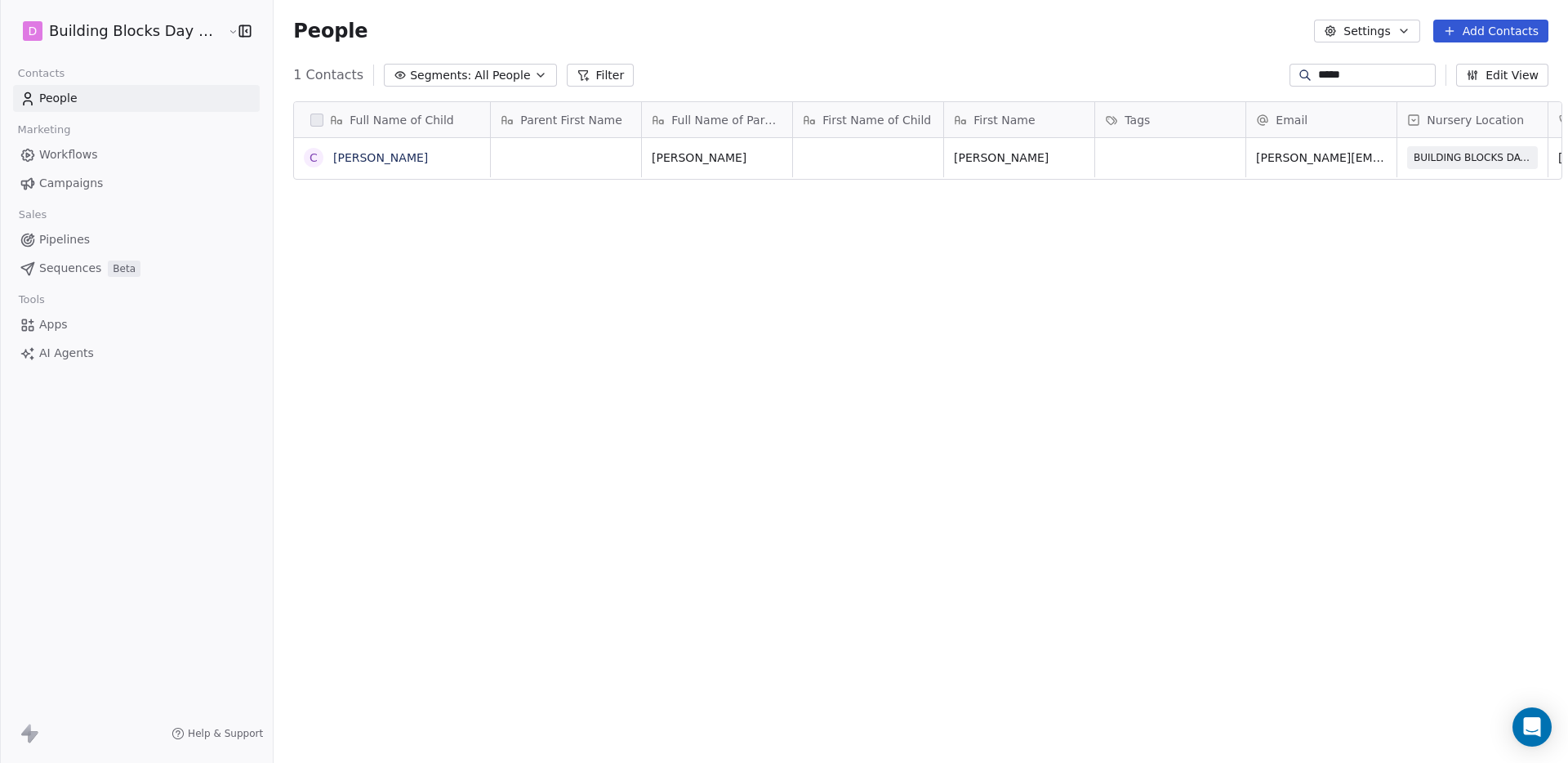
scroll to position [659, 1296]
click at [86, 231] on span "Pipelines" at bounding box center [64, 240] width 51 height 17
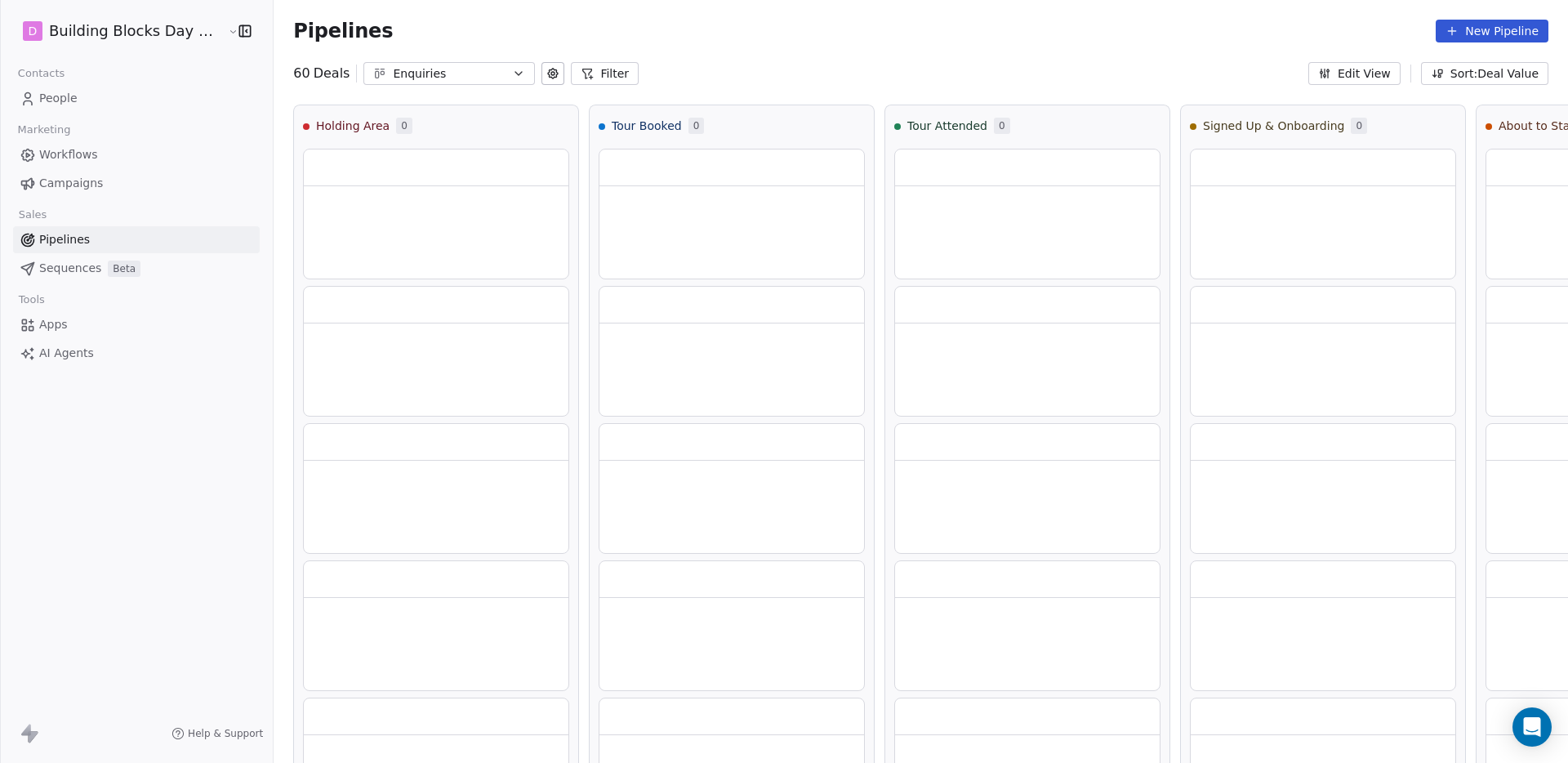
click at [103, 163] on link "Workflows" at bounding box center [136, 154] width 246 height 27
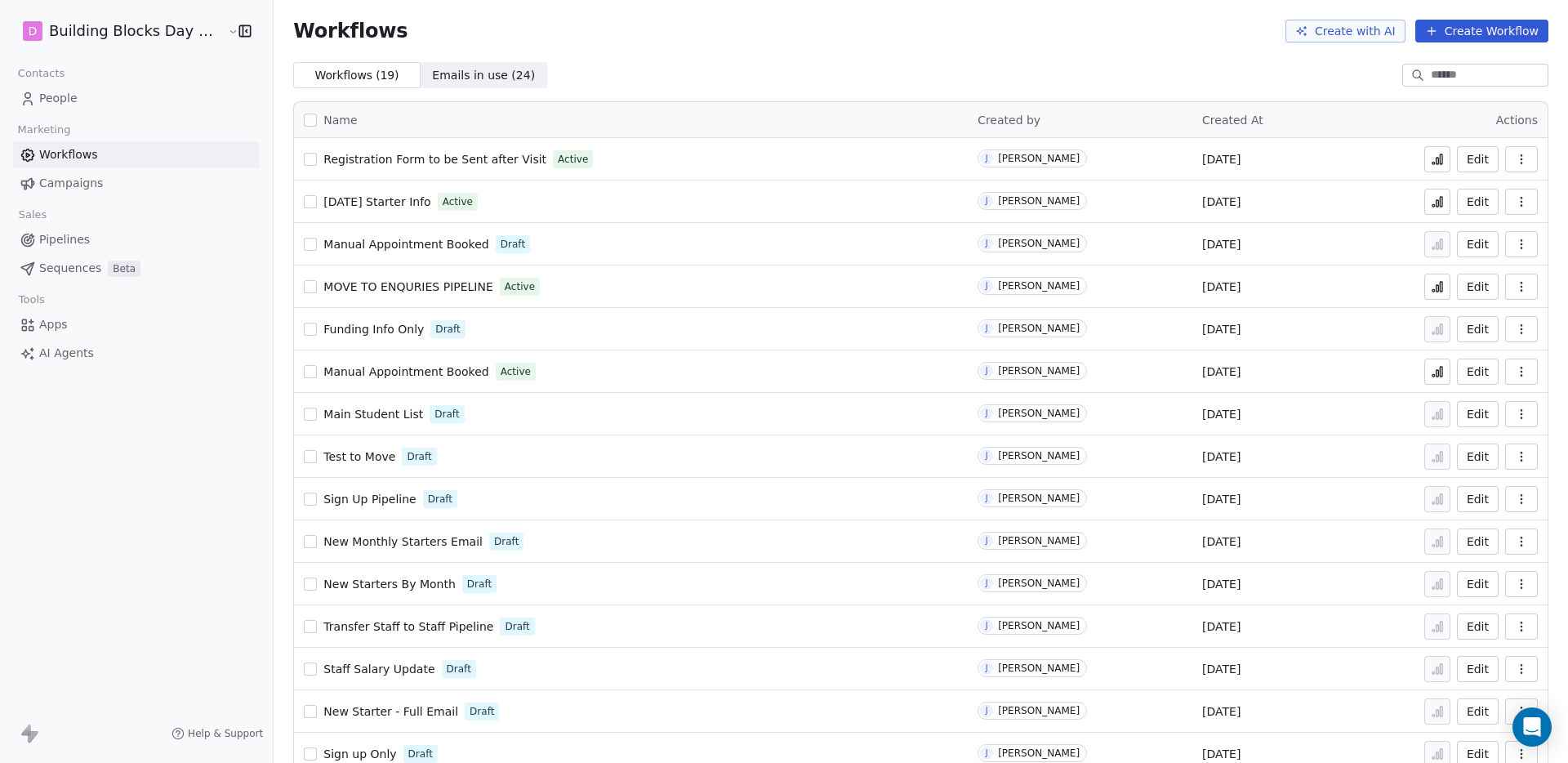
click at [1424, 159] on button at bounding box center [1437, 159] width 26 height 26
click at [80, 94] on link "People" at bounding box center [136, 98] width 246 height 27
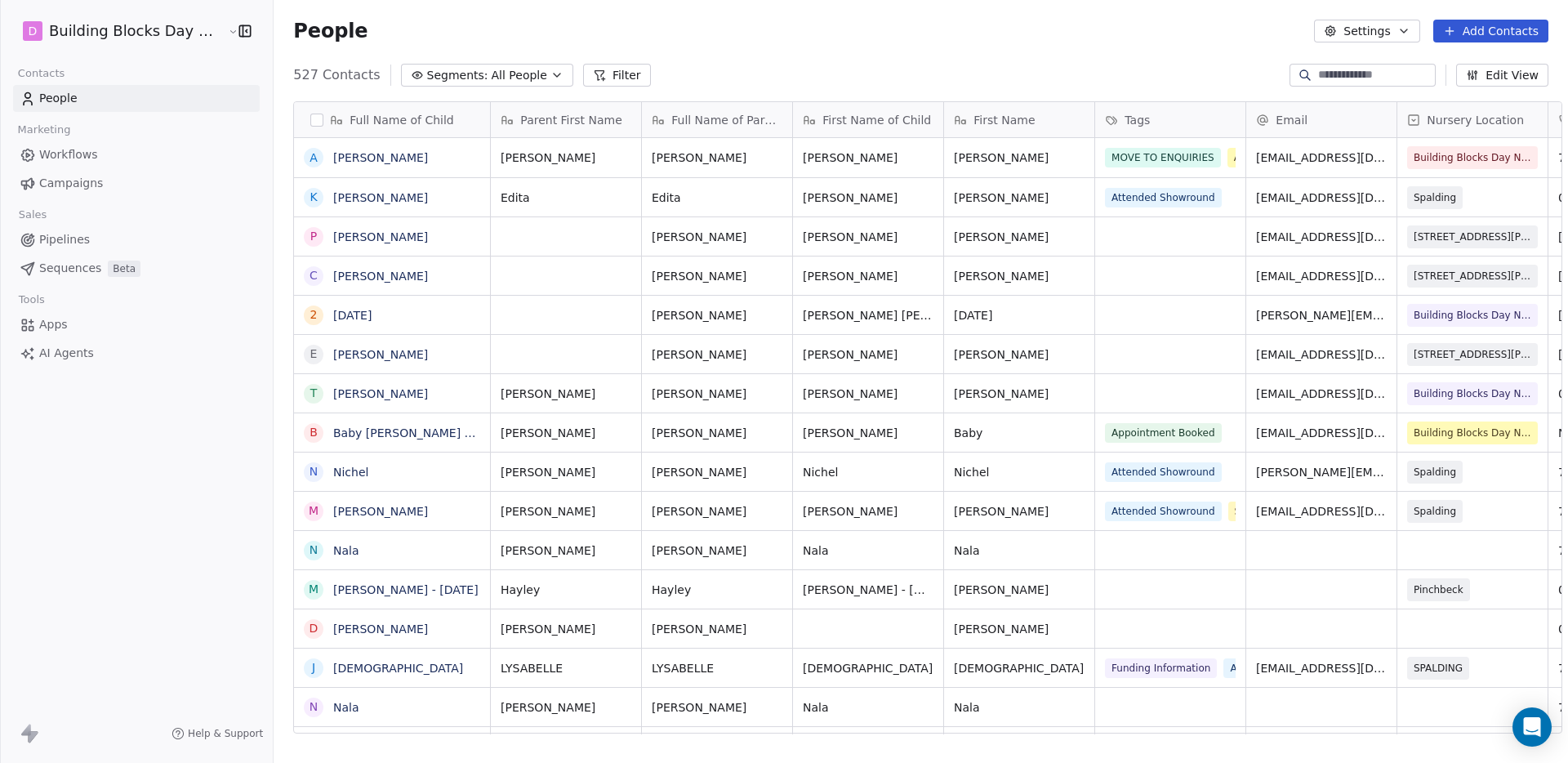
scroll to position [659, 1296]
